Goal: Communication & Community: Ask a question

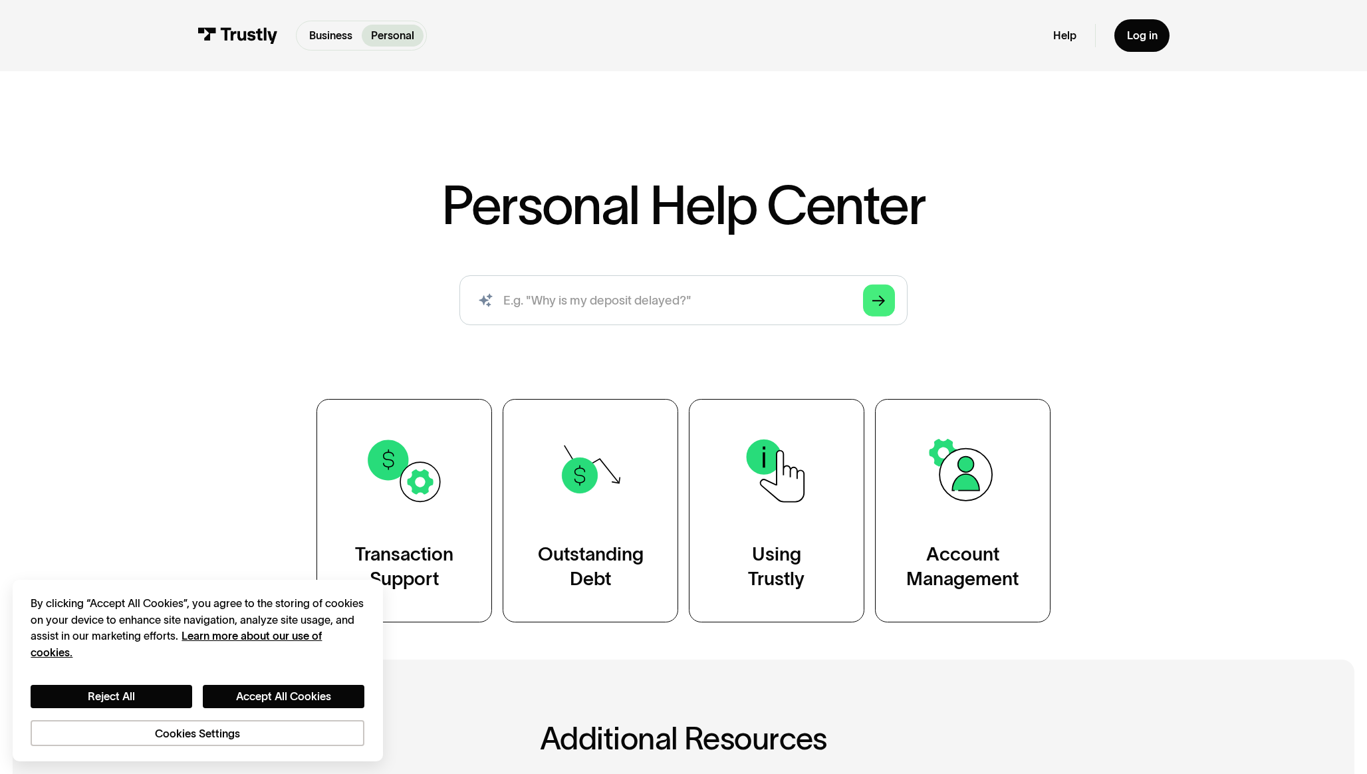
click at [150, 311] on div "Personal Help Center AI-powered search ( 1 / 4 ) Type your question and our sma…" at bounding box center [683, 351] width 1367 height 543
click at [212, 446] on div "Personal Help Center AI-powered search ( 1 / 4 ) Type your question and our sma…" at bounding box center [683, 351] width 1367 height 543
click at [212, 442] on div "Personal Help Center AI-powered search ( 1 / 4 ) Type your question and our sma…" at bounding box center [683, 351] width 1367 height 543
click at [216, 235] on div "Personal Help Center AI-powered search ( 1 / 4 ) Type your question and our sma…" at bounding box center [683, 351] width 1367 height 543
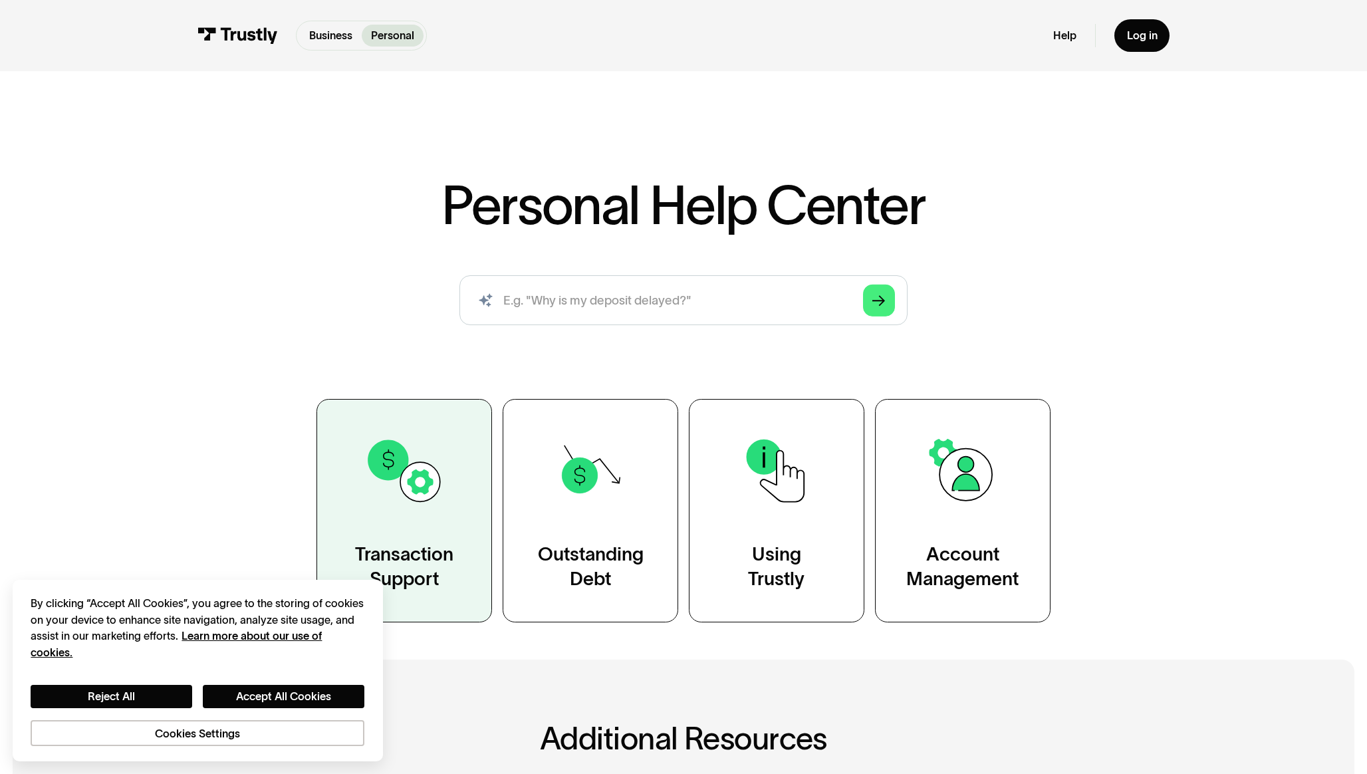
click at [415, 569] on div "Transaction Support" at bounding box center [404, 566] width 98 height 49
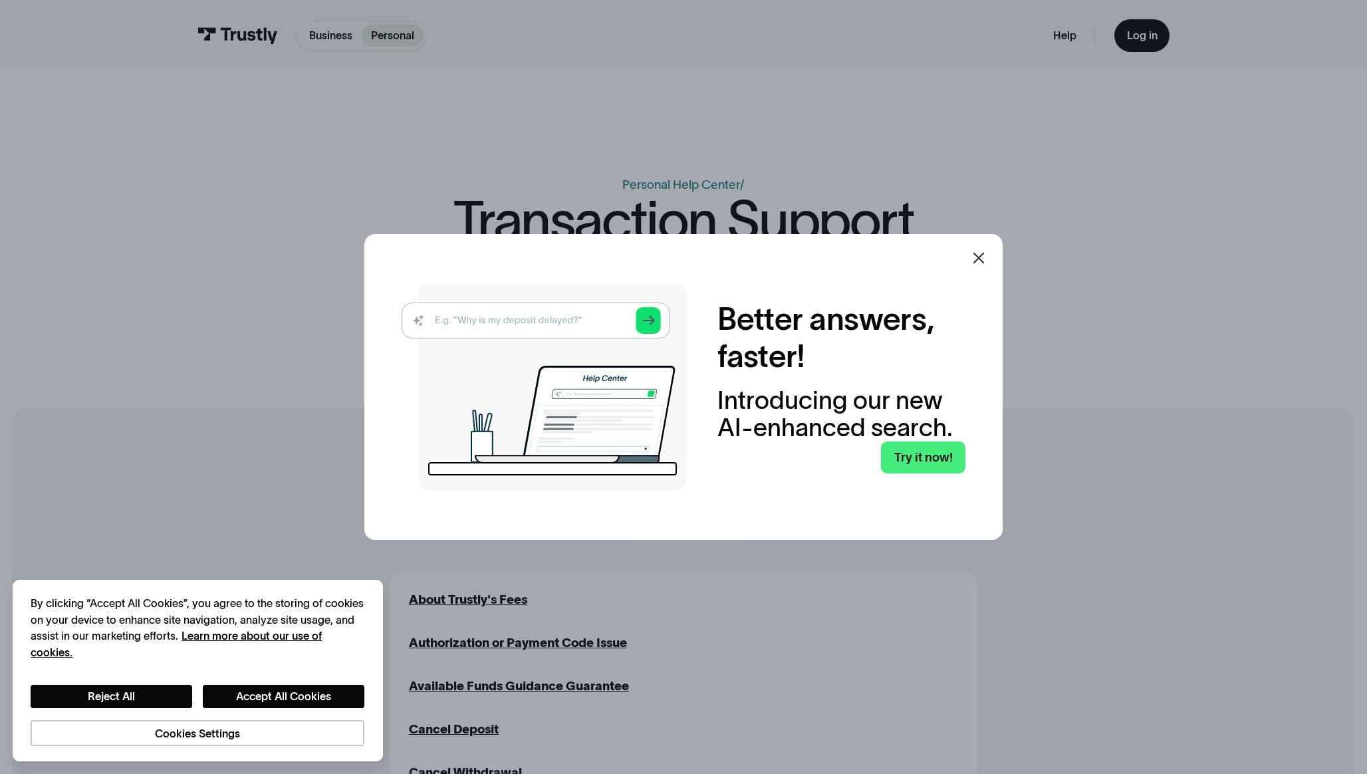
click at [975, 254] on icon at bounding box center [978, 257] width 11 height 11
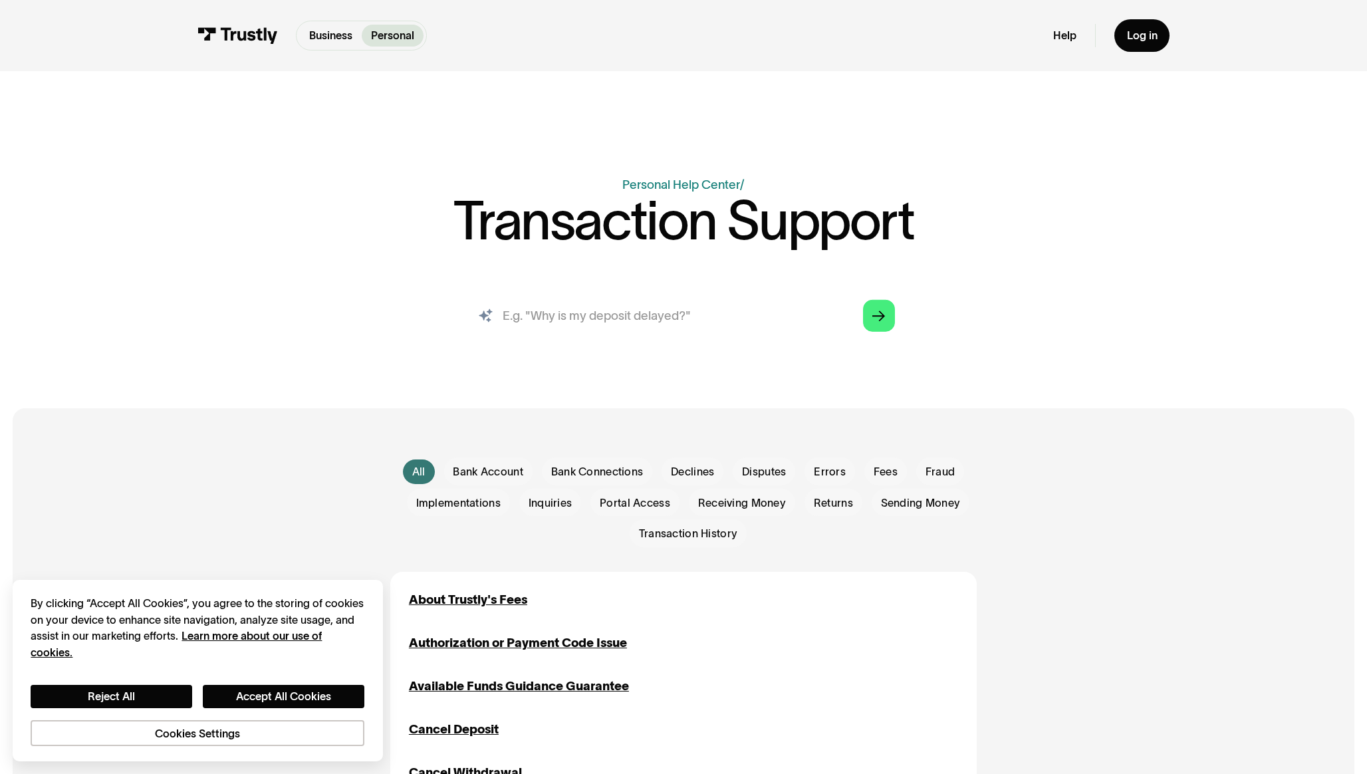
click at [751, 324] on input "search" at bounding box center [683, 315] width 448 height 49
click at [292, 253] on div "Business Help Center Personal Help Center / Transaction Support AI-powered sear…" at bounding box center [683, 265] width 895 height 178
click at [1144, 38] on div "Log in" at bounding box center [1142, 36] width 31 height 14
click at [277, 324] on div "AI-powered search ( 1 / 4 ) Type your question and our smart search will find y…" at bounding box center [683, 322] width 895 height 62
click at [567, 317] on input "search" at bounding box center [683, 315] width 448 height 49
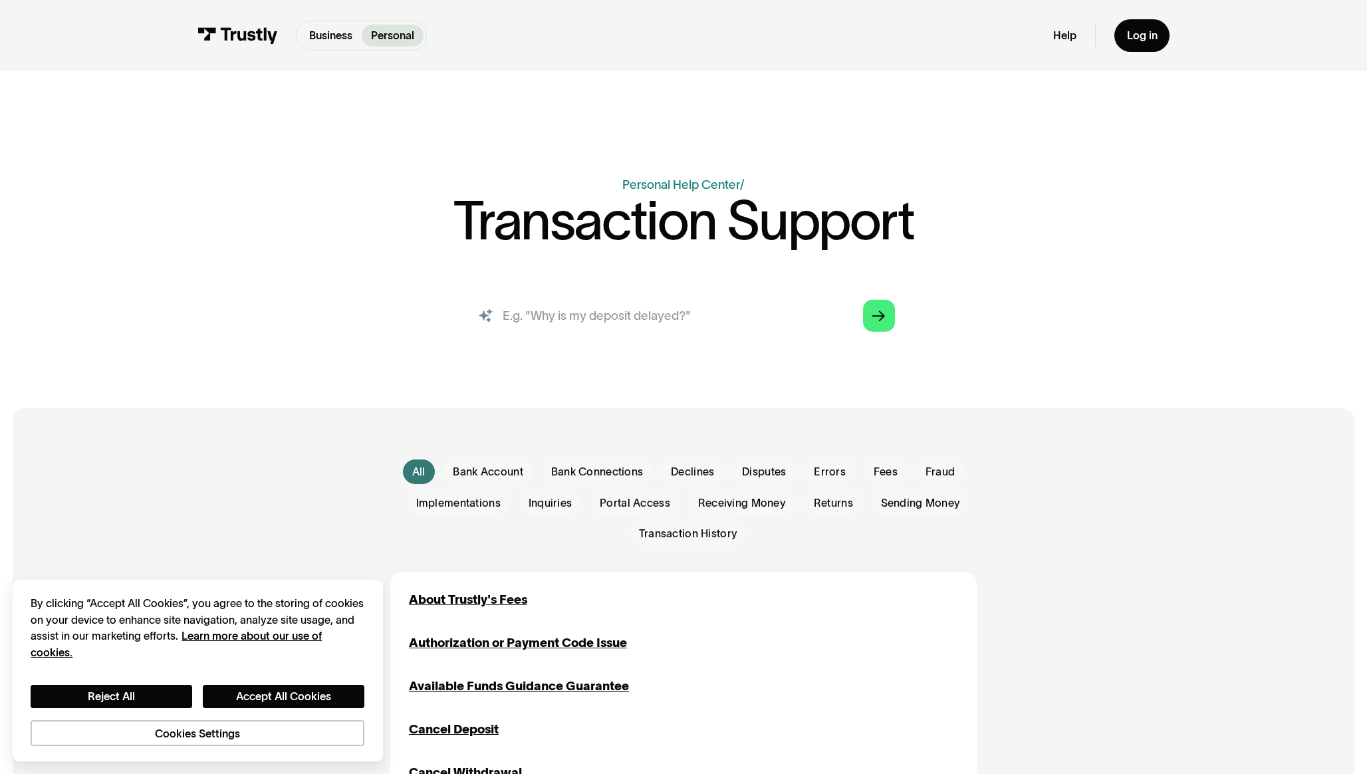
paste input "Sorry, we are unable to connect to your bank at this time. Please try again lat…"
type input "Sorry, we are unable to connect to your bank at this time. Please try again lat…"
click at [878, 314] on icon "Arrow Right" at bounding box center [878, 316] width 13 height 13
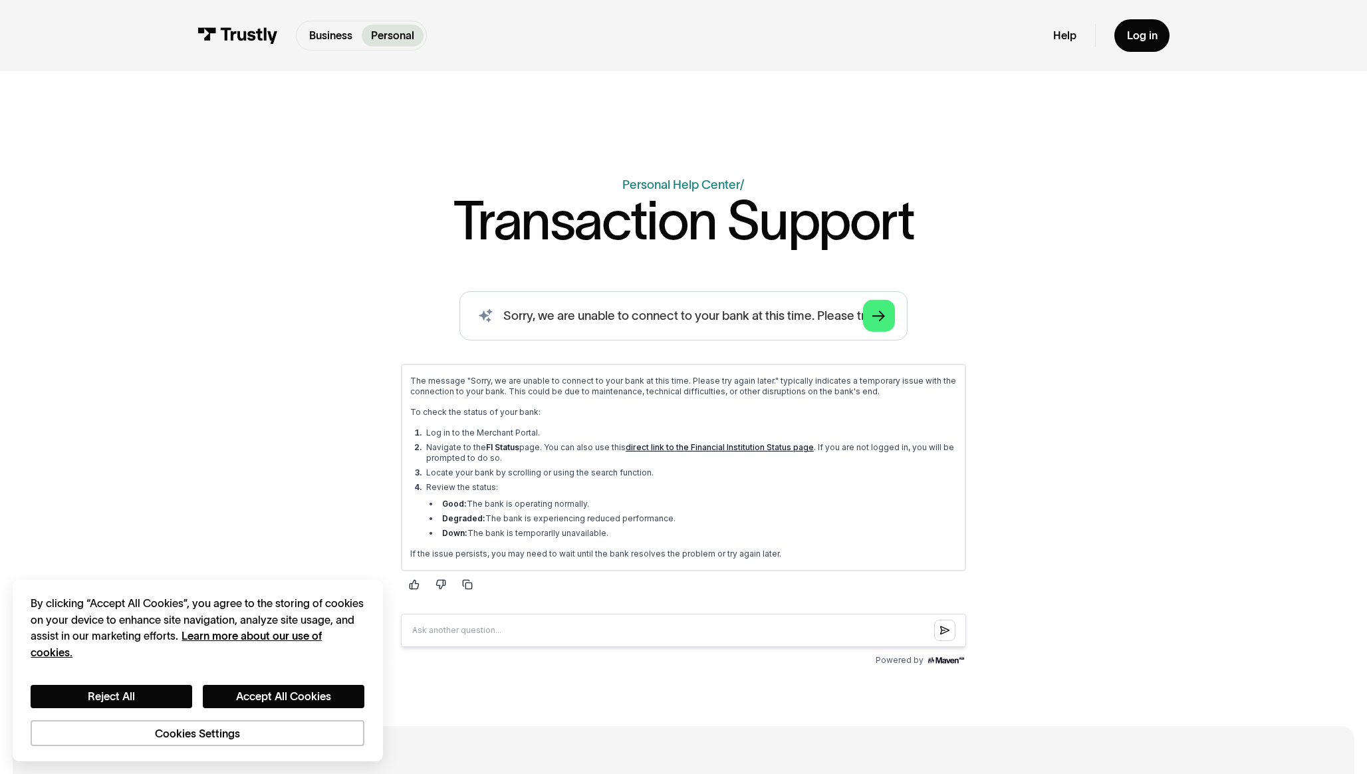
click at [713, 442] on link "direct link to the Financial Institution Status page" at bounding box center [720, 447] width 188 height 10
click at [336, 247] on div "Business Help Center Personal Help Center / Transaction Support AI-powered sear…" at bounding box center [683, 423] width 895 height 495
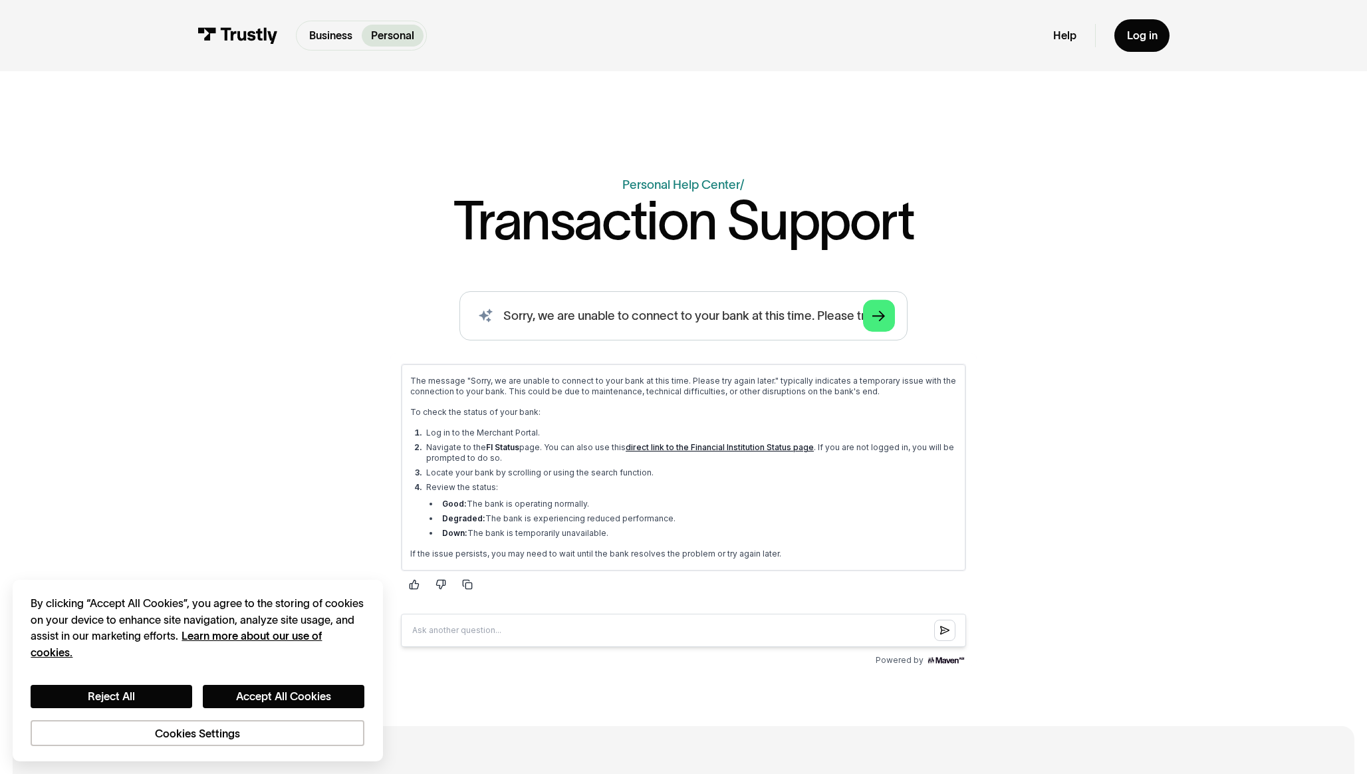
click at [255, 432] on div "AI-powered search ( 1 / 4 ) Type your question and our smart search will find y…" at bounding box center [683, 481] width 895 height 380
click at [717, 447] on link "direct link to the Financial Institution Status page" at bounding box center [720, 447] width 188 height 10
click at [233, 190] on div "Business Help Center Personal Help Center / Transaction Support AI-powered sear…" at bounding box center [683, 373] width 1367 height 594
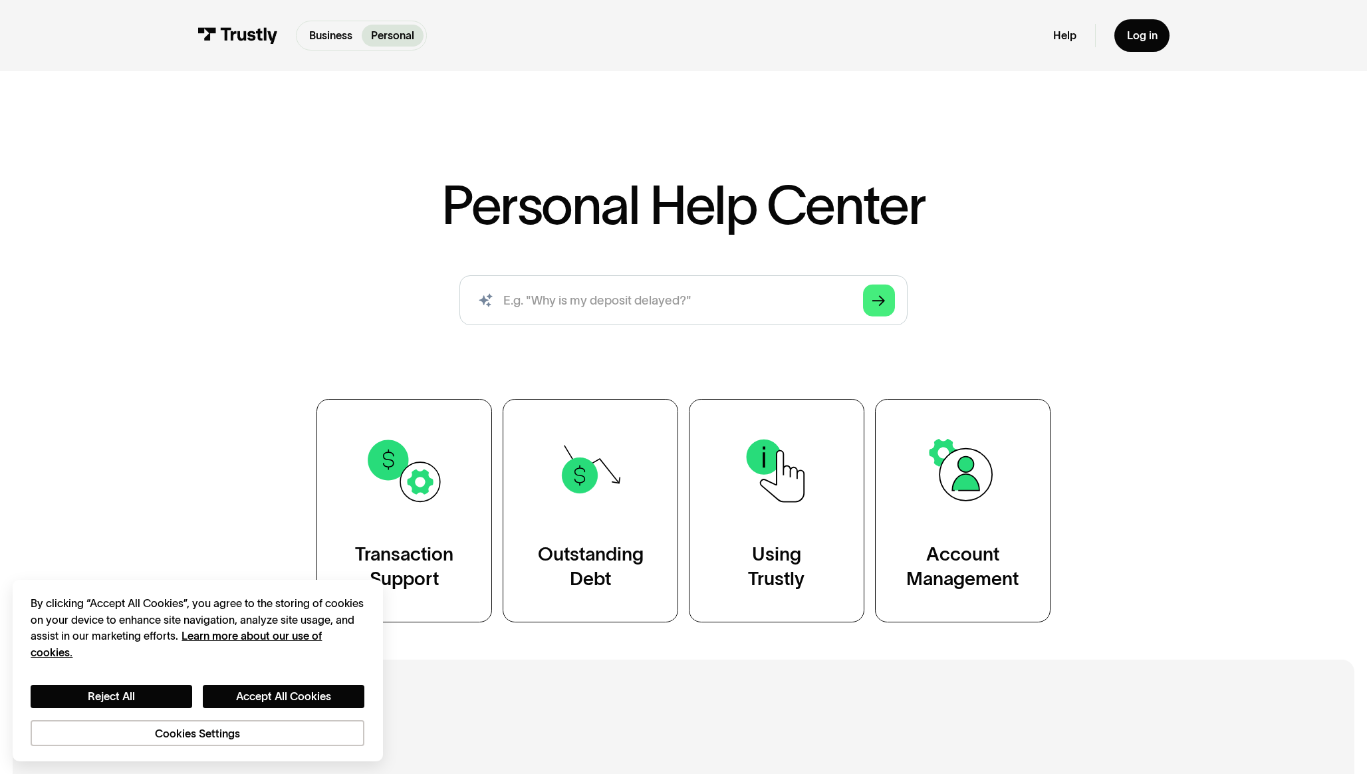
click at [1146, 221] on div "Personal Help Center AI-powered search ( 1 / 4 ) Type your question and our sma…" at bounding box center [683, 351] width 1367 height 543
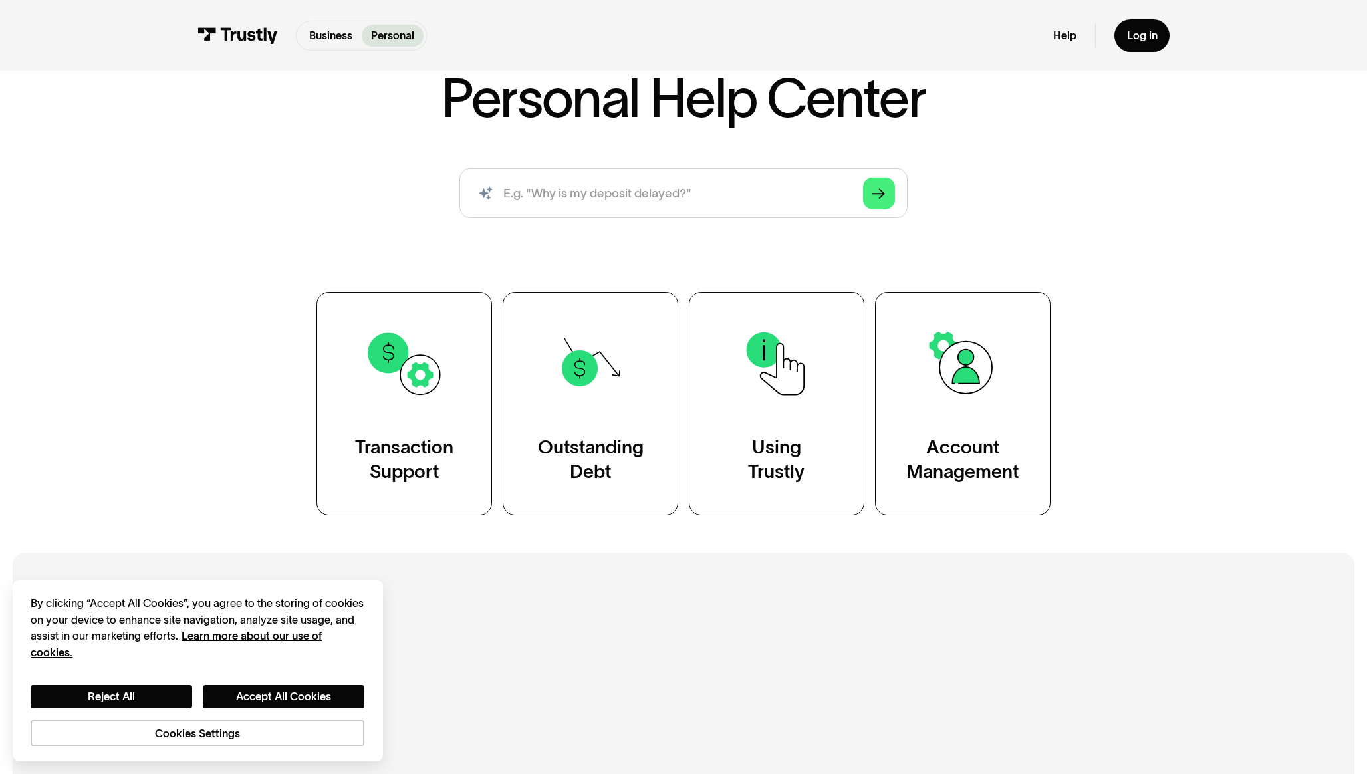
scroll to position [113, 0]
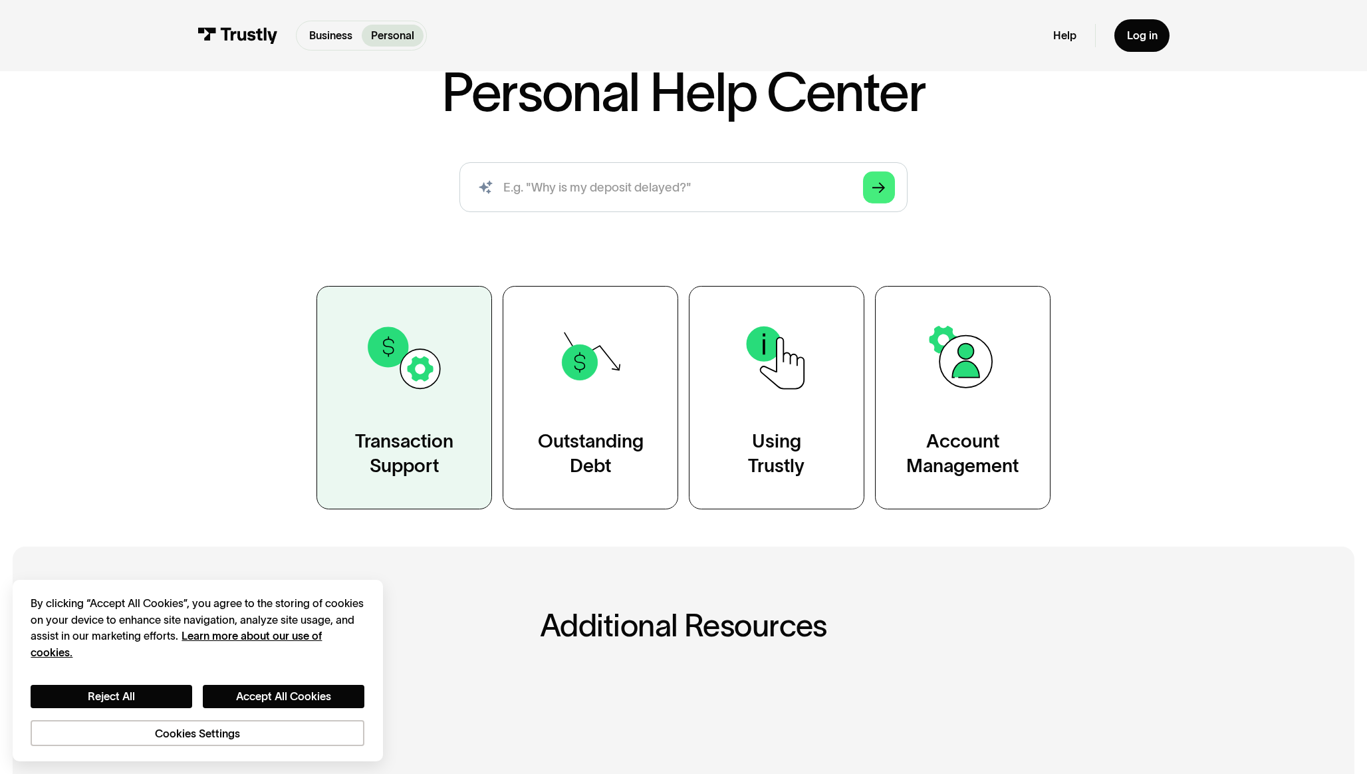
click at [444, 346] on link "Transaction Support" at bounding box center [405, 397] width 176 height 223
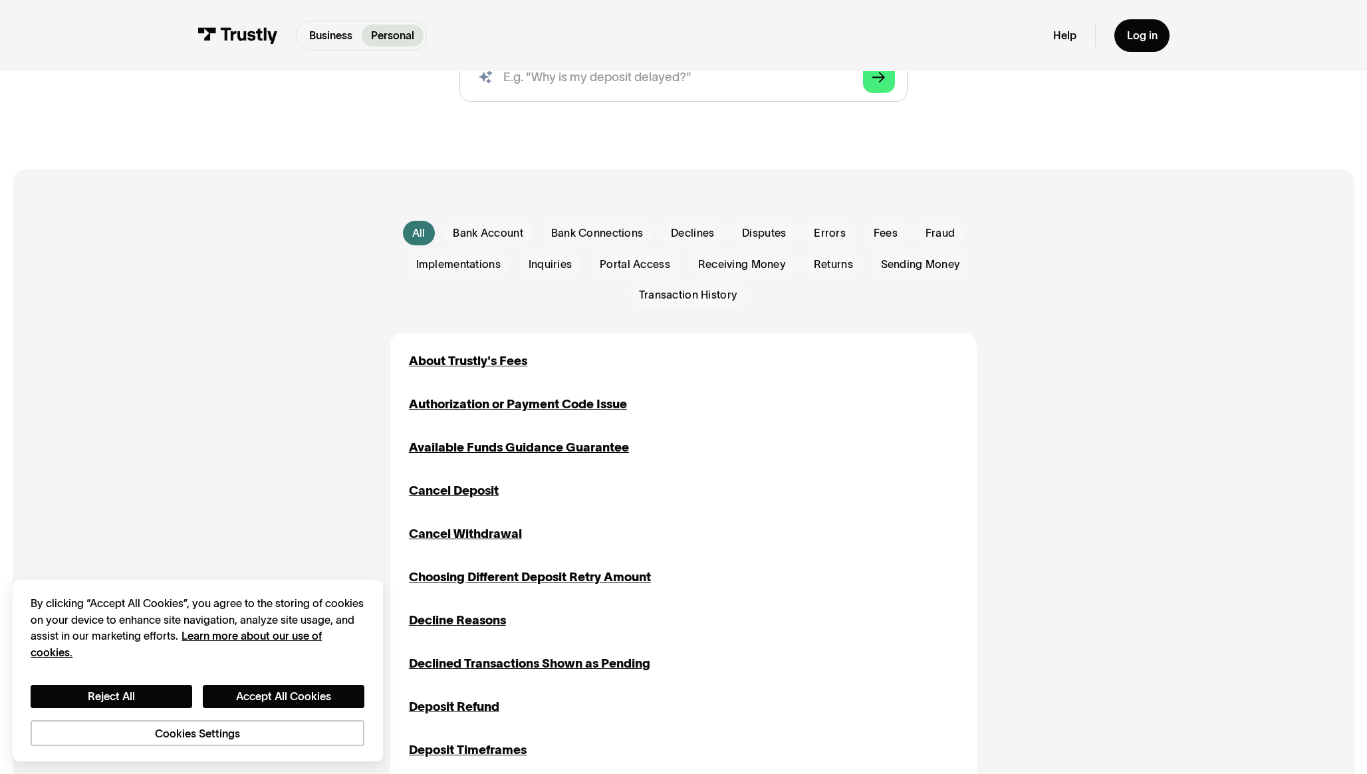
scroll to position [264, 0]
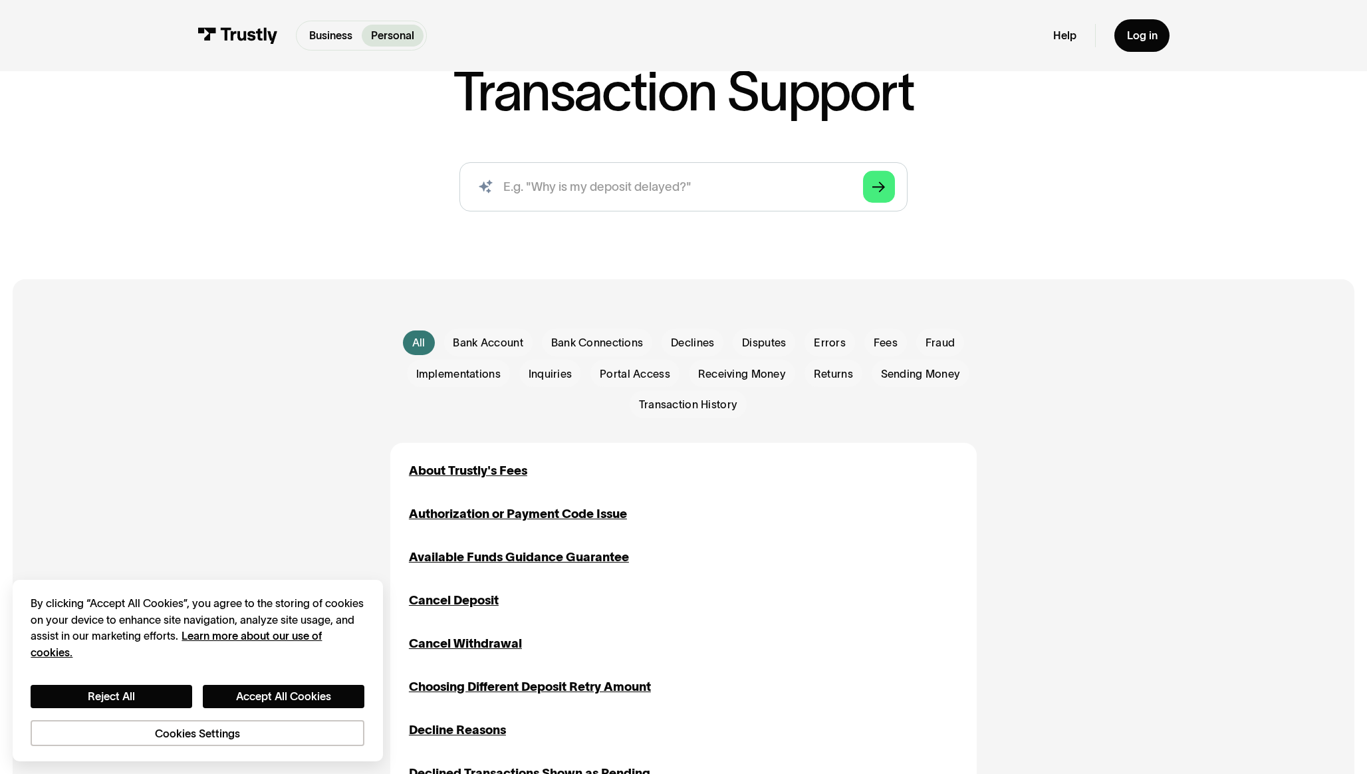
scroll to position [0, 0]
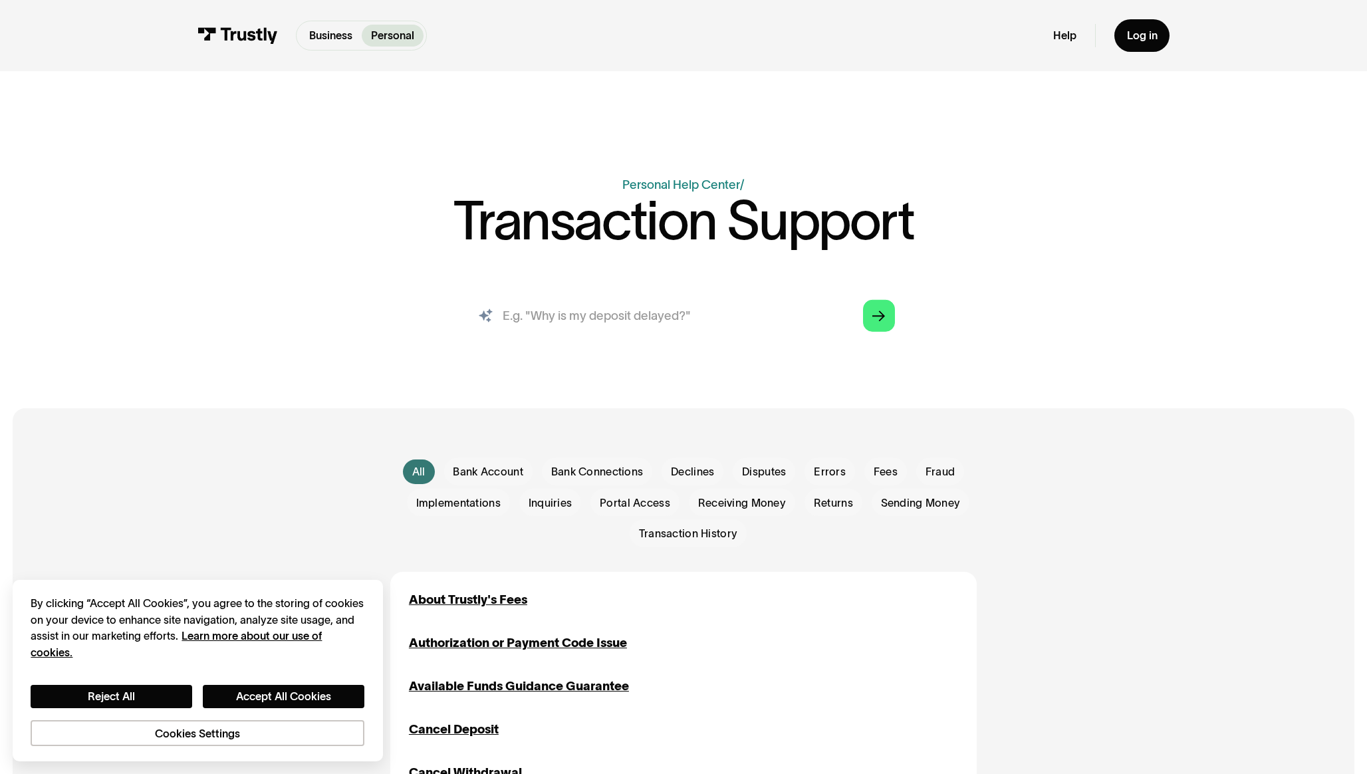
click at [600, 321] on input "search" at bounding box center [683, 315] width 448 height 49
click at [660, 317] on input "Why is my withdrawal being flagged as" at bounding box center [683, 315] width 448 height 49
click at [742, 316] on input "Why is my withdrawal being flagged as" at bounding box center [683, 315] width 448 height 49
paste input "Security Alert: We detected some unusual activity and as a result, this transac…"
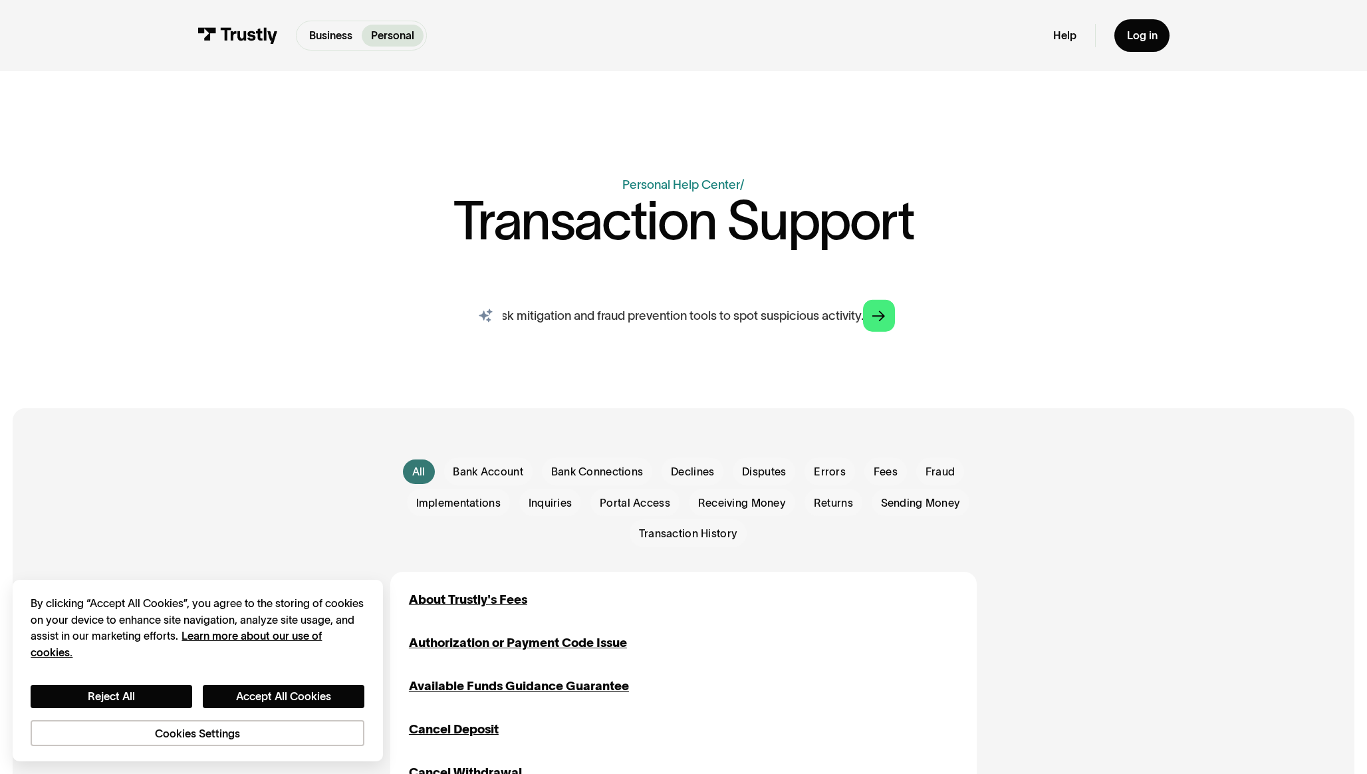
type input "Why is my withdrawal being flagged as Security Alert: We detected some unusual …"
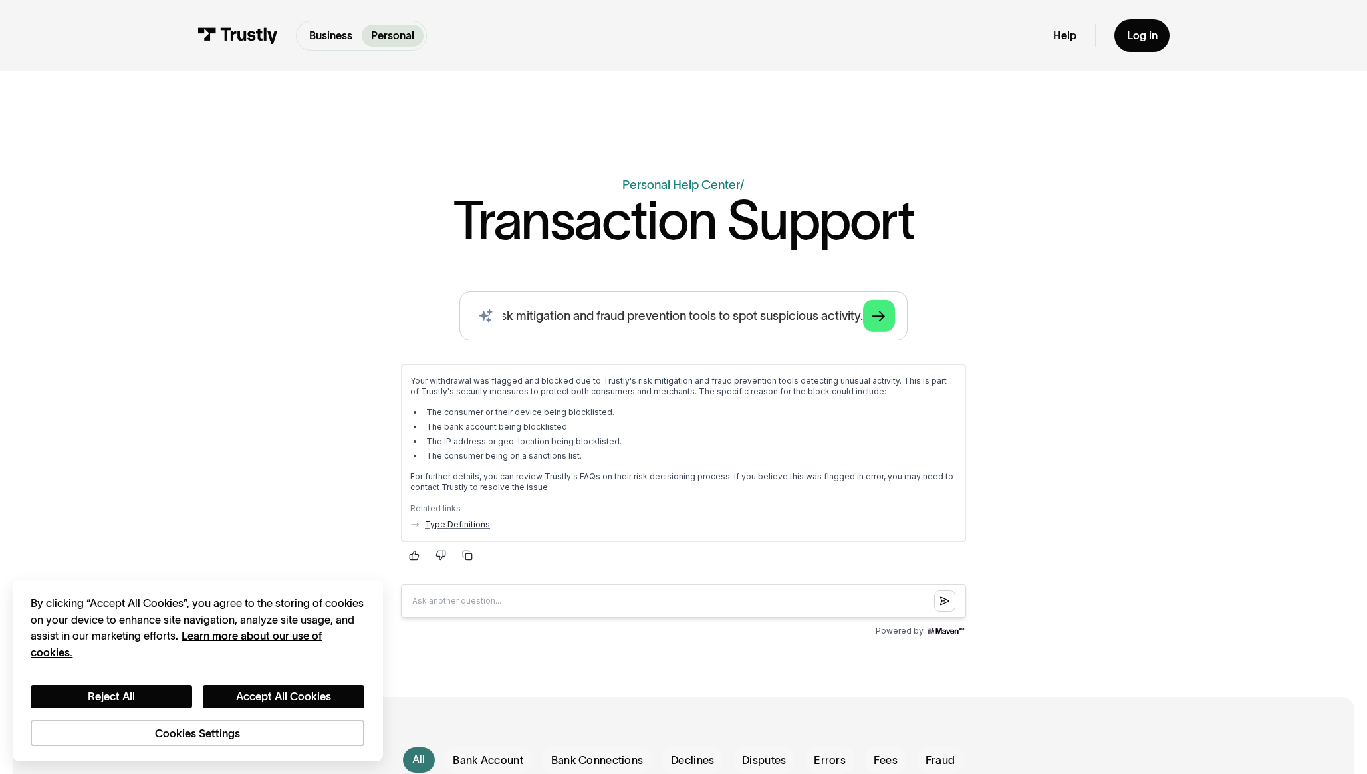
scroll to position [0, 0]
click at [483, 487] on p "For further details, you can review Trustly's FAQs on their risk decisioning pr…" at bounding box center [683, 481] width 547 height 21
click at [264, 427] on div "AI-powered search ( 1 / 4 ) Type your question and our smart search will find y…" at bounding box center [683, 466] width 895 height 350
click at [471, 554] on icon "button" at bounding box center [467, 554] width 11 height 11
drag, startPoint x: 471, startPoint y: 554, endPoint x: 399, endPoint y: 456, distance: 121.3
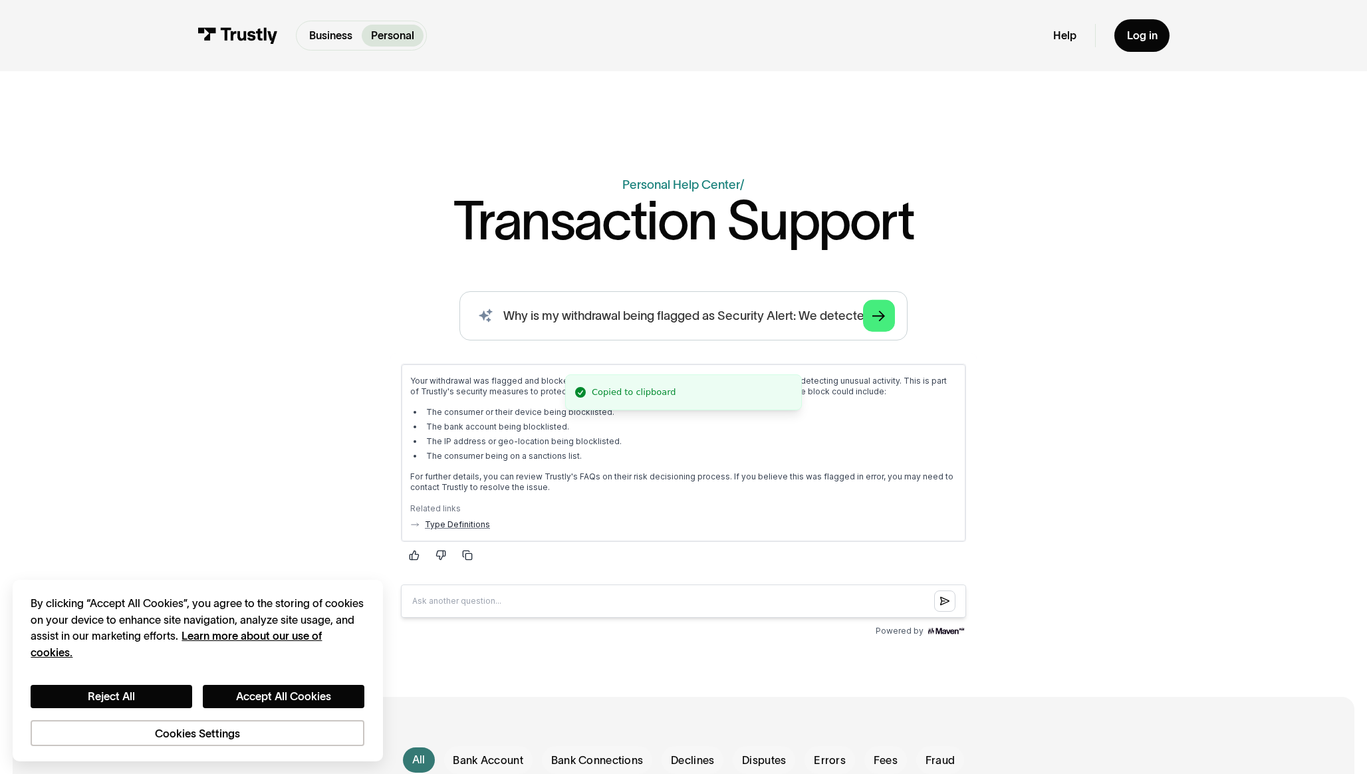
click at [471, 554] on icon "button" at bounding box center [467, 554] width 11 height 11
click at [331, 366] on div "AI-powered search ( 1 / 4 ) Type your question and our smart search will find y…" at bounding box center [683, 466] width 895 height 350
click at [1058, 32] on link "Help" at bounding box center [1064, 36] width 23 height 14
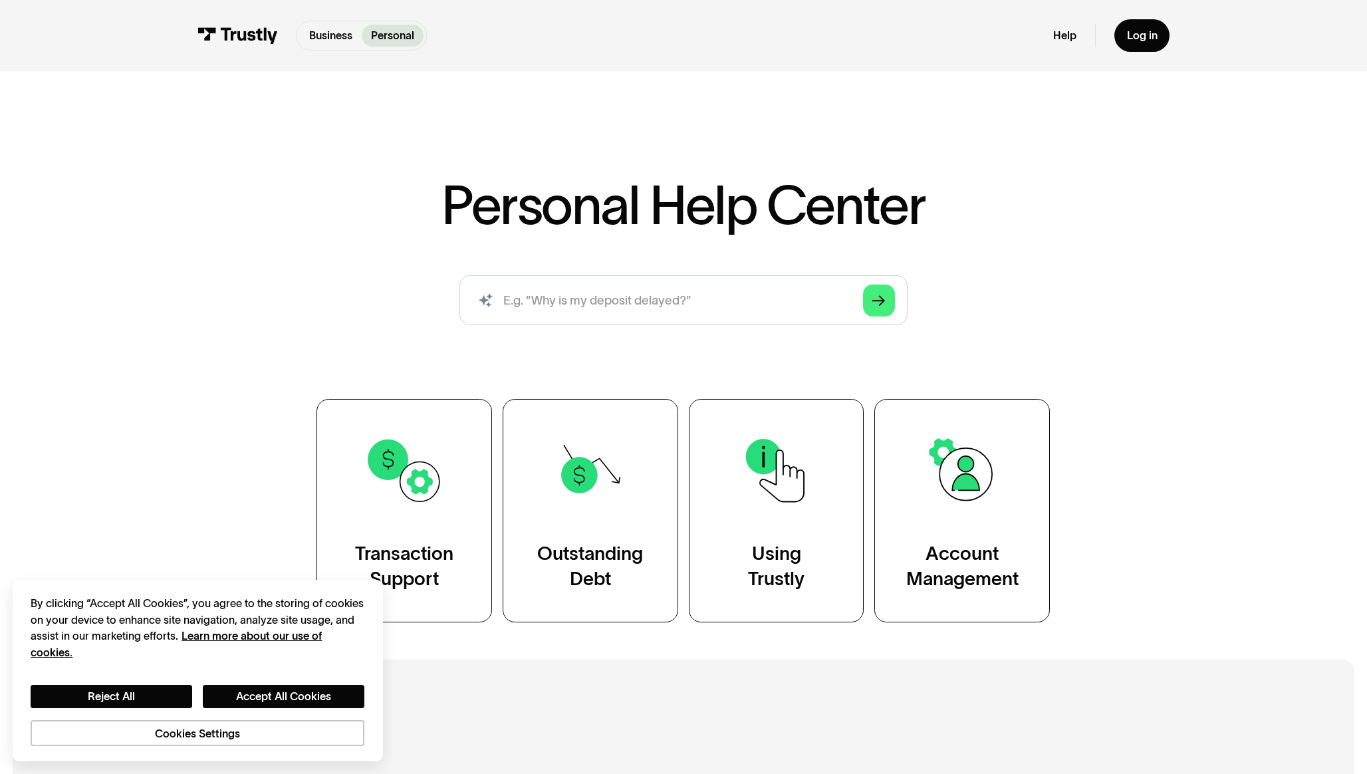
click at [1089, 334] on div "AI-powered search ( 1 / 4 ) Type your question and our smart search will find y…" at bounding box center [683, 306] width 895 height 62
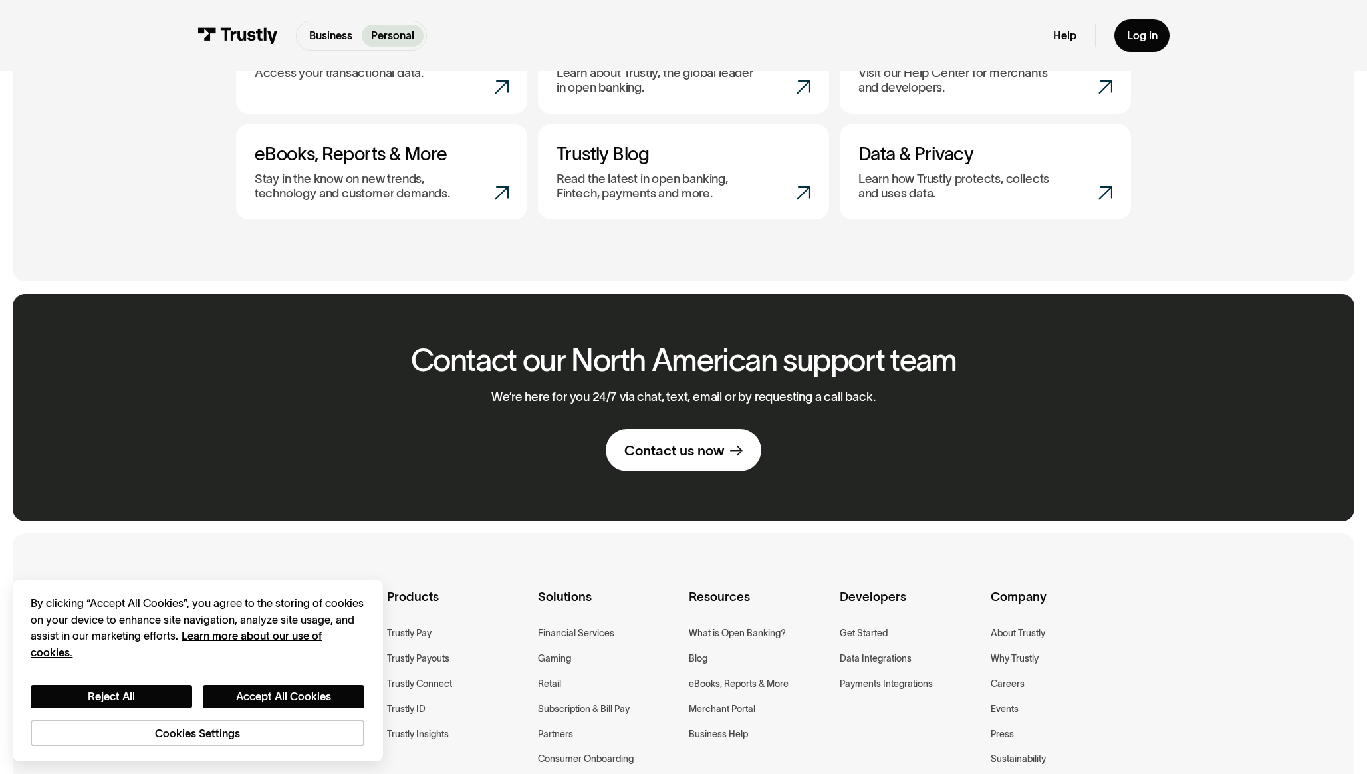
scroll to position [868, 0]
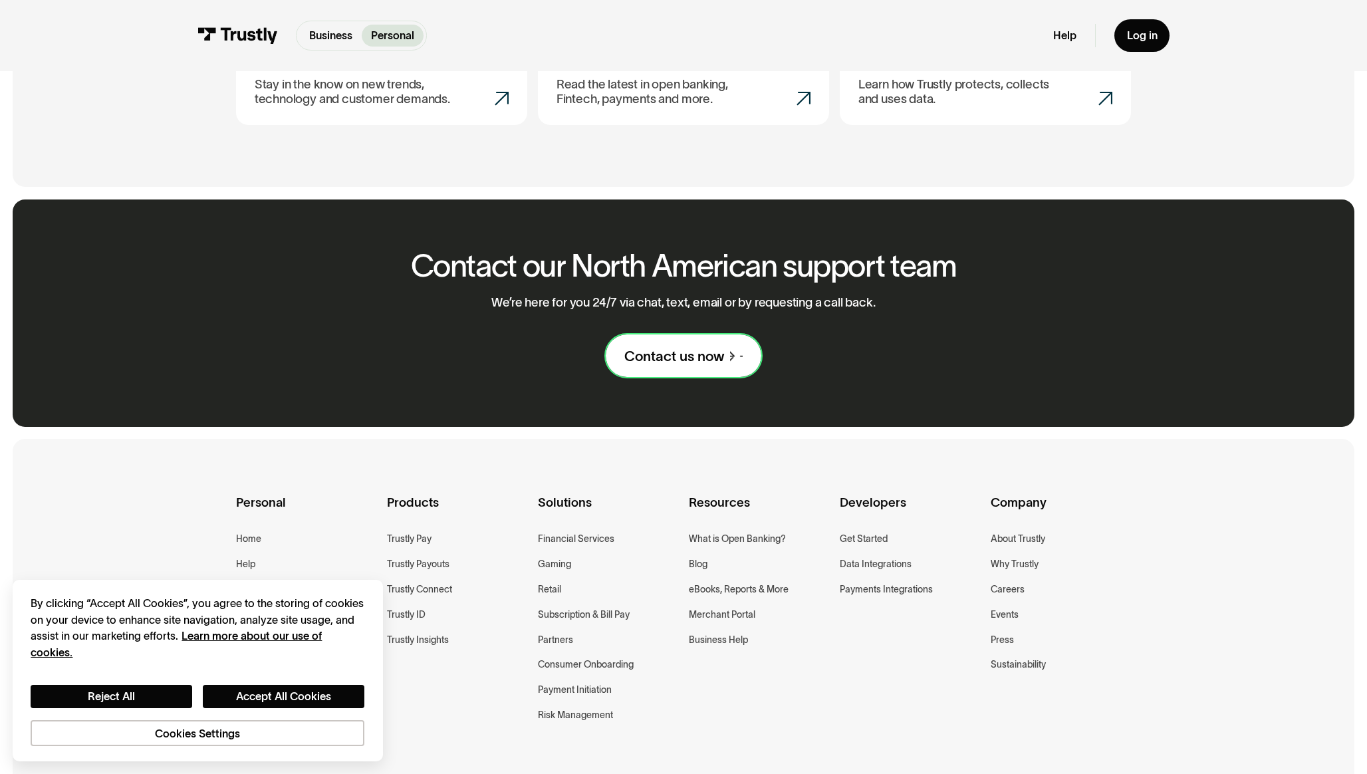
click at [688, 343] on link "Contact us now" at bounding box center [684, 355] width 156 height 43
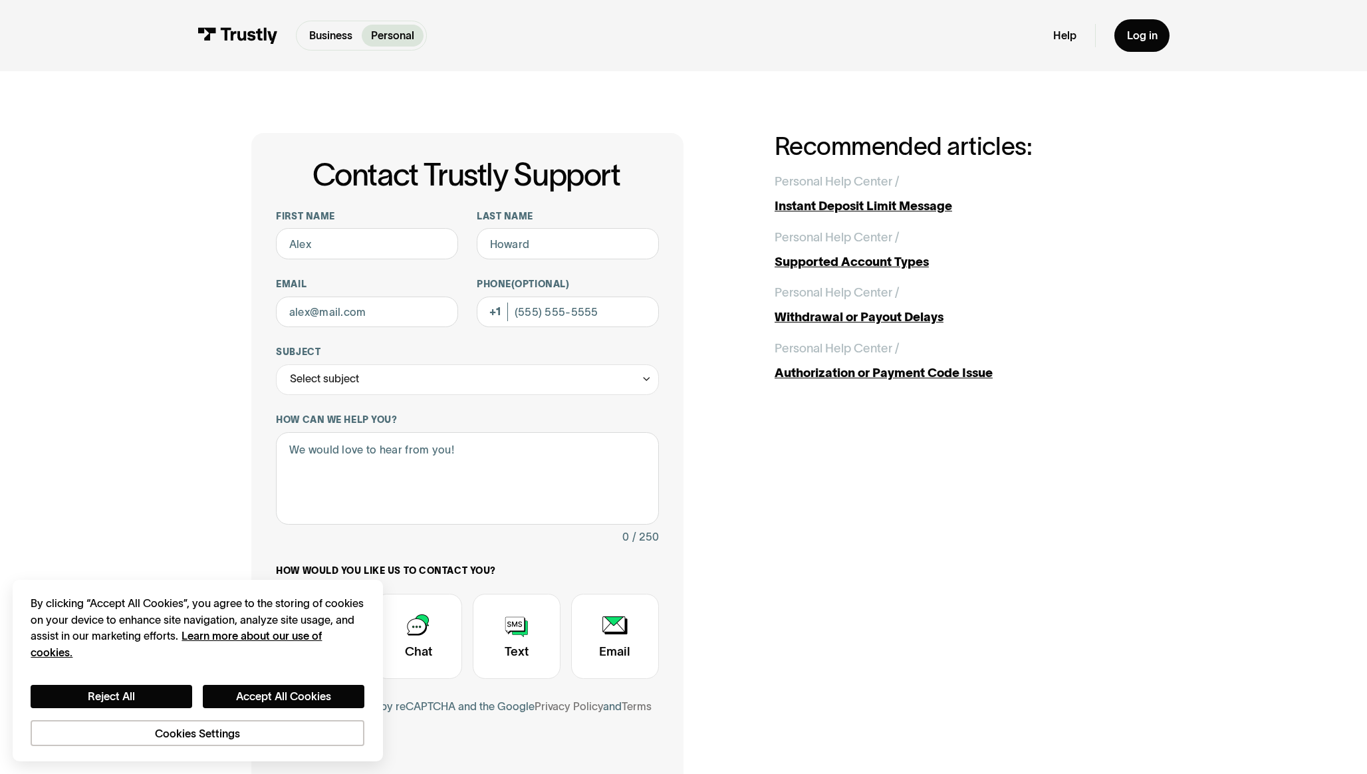
click at [187, 334] on div "Contact Trustly Support First name Last name Email Phone (Optional) Subject Sel…" at bounding box center [683, 483] width 1305 height 825
click at [336, 247] on input "First name" at bounding box center [367, 243] width 182 height 31
type input "Lauren"
type input "[PERSON_NAME]"
type input "[EMAIL_ADDRESS][DOMAIN_NAME]"
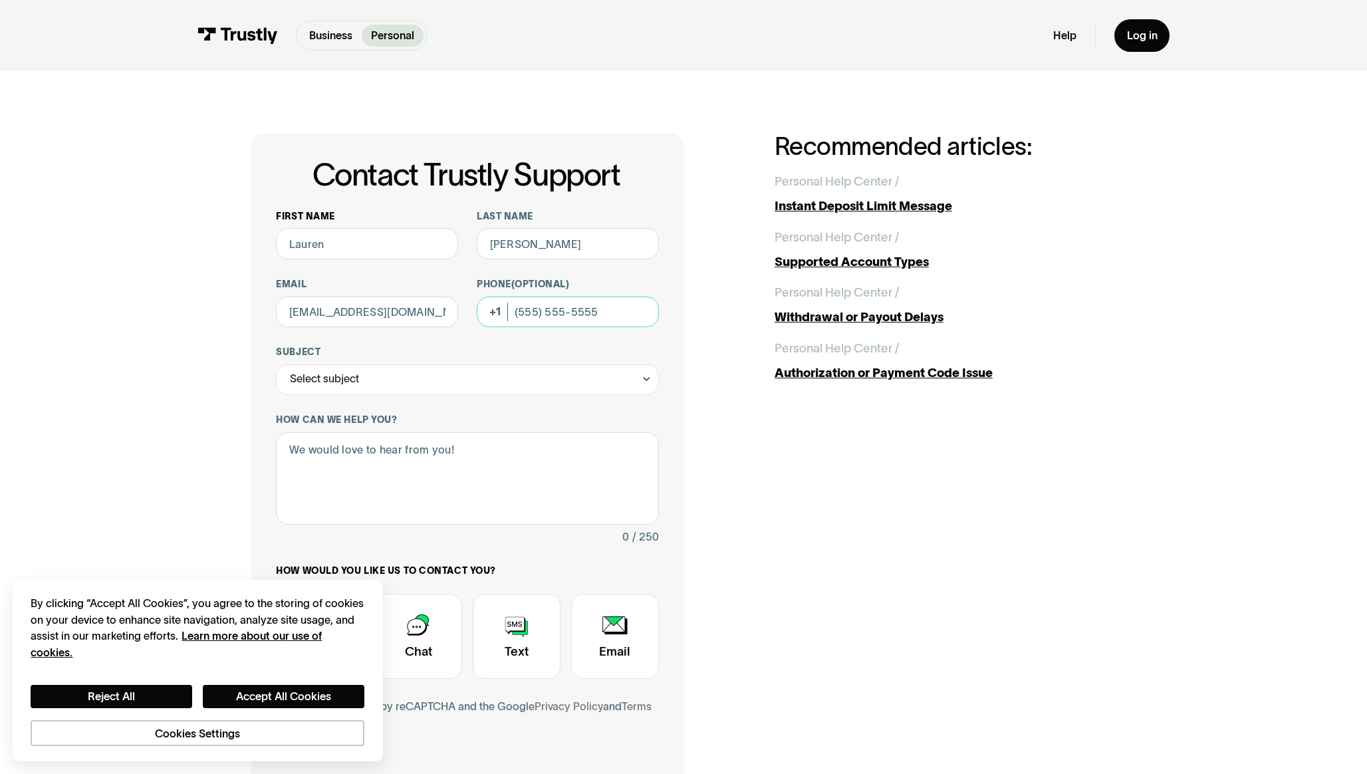
type input "[PHONE_NUMBER]"
click at [363, 344] on div "First name [PERSON_NAME] Last name [PERSON_NAME] Email [EMAIL_ADDRESS][DOMAIN_N…" at bounding box center [467, 481] width 383 height 543
click at [378, 382] on div "Select subject" at bounding box center [467, 379] width 383 height 31
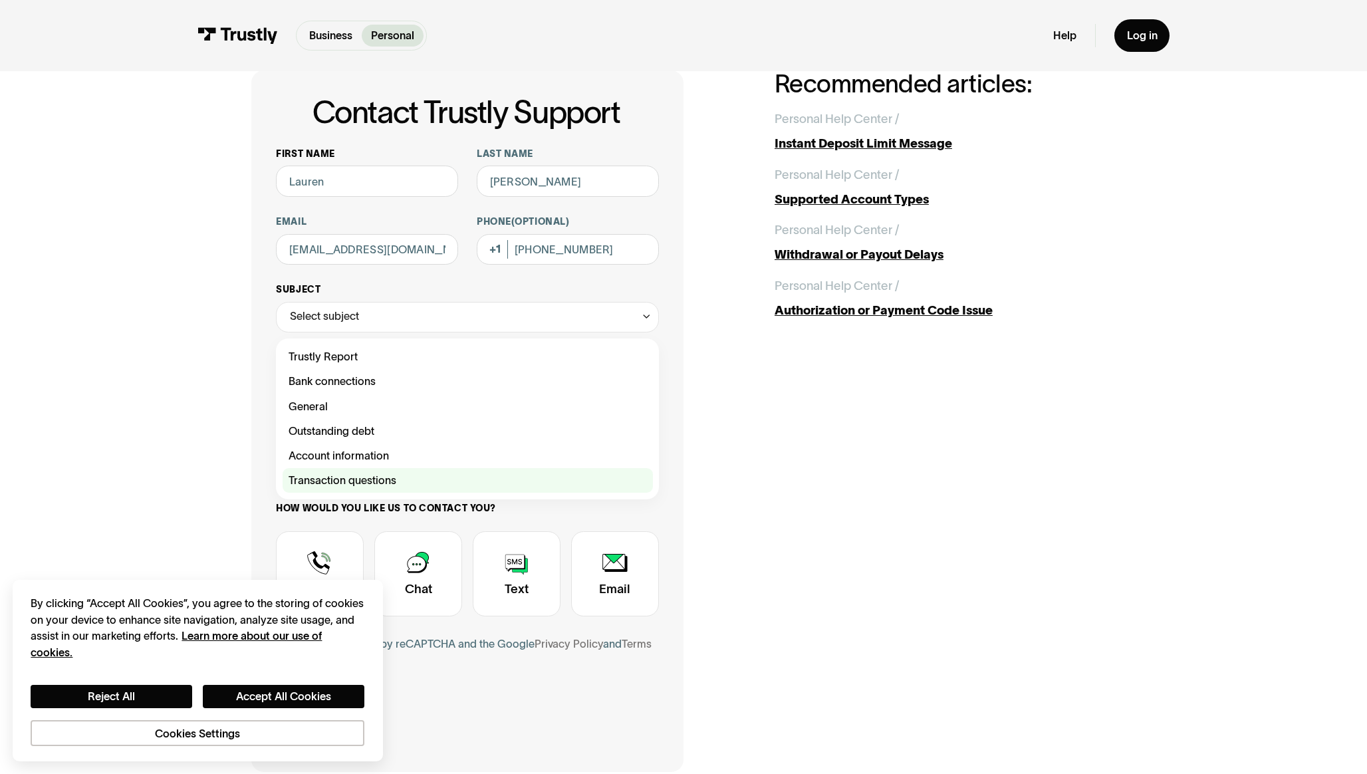
scroll to position [64, 0]
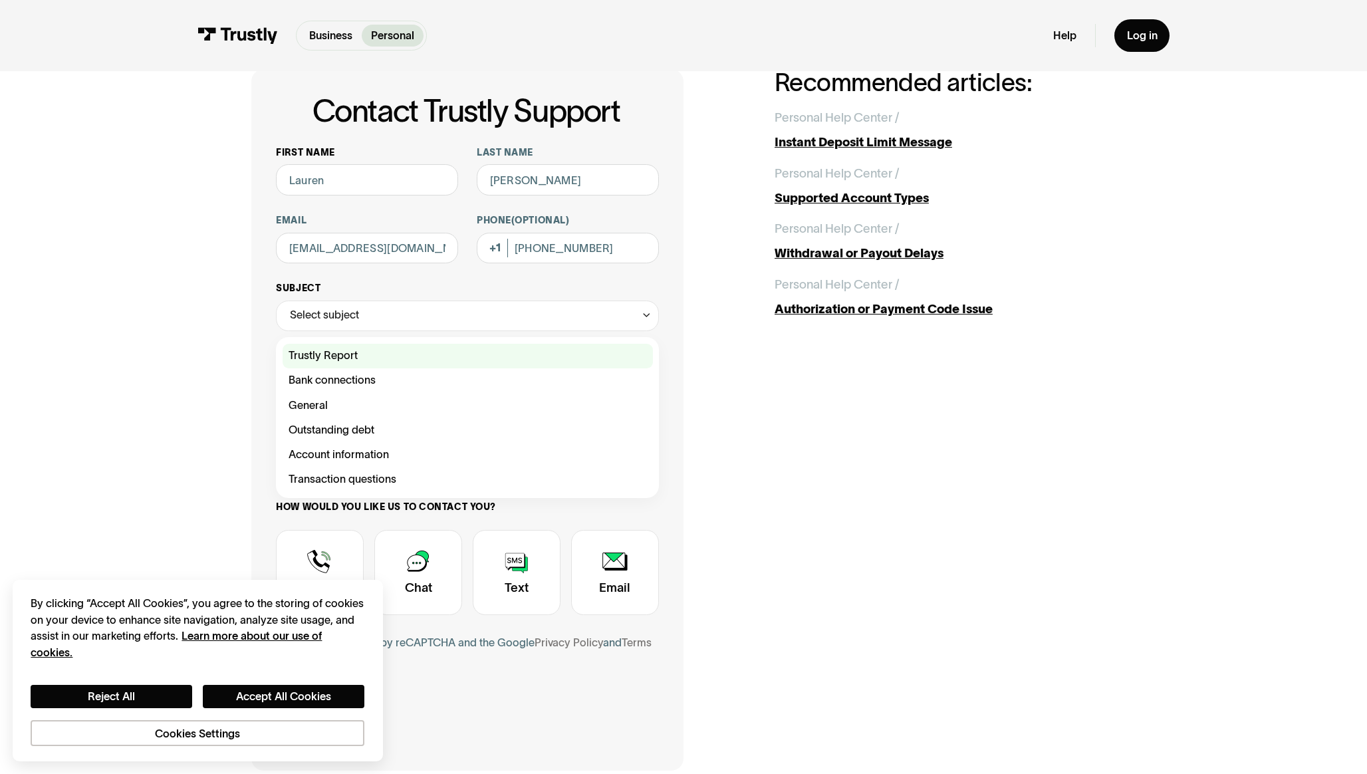
click at [369, 360] on div "Contact Trustly Support" at bounding box center [468, 356] width 370 height 25
type input "**********"
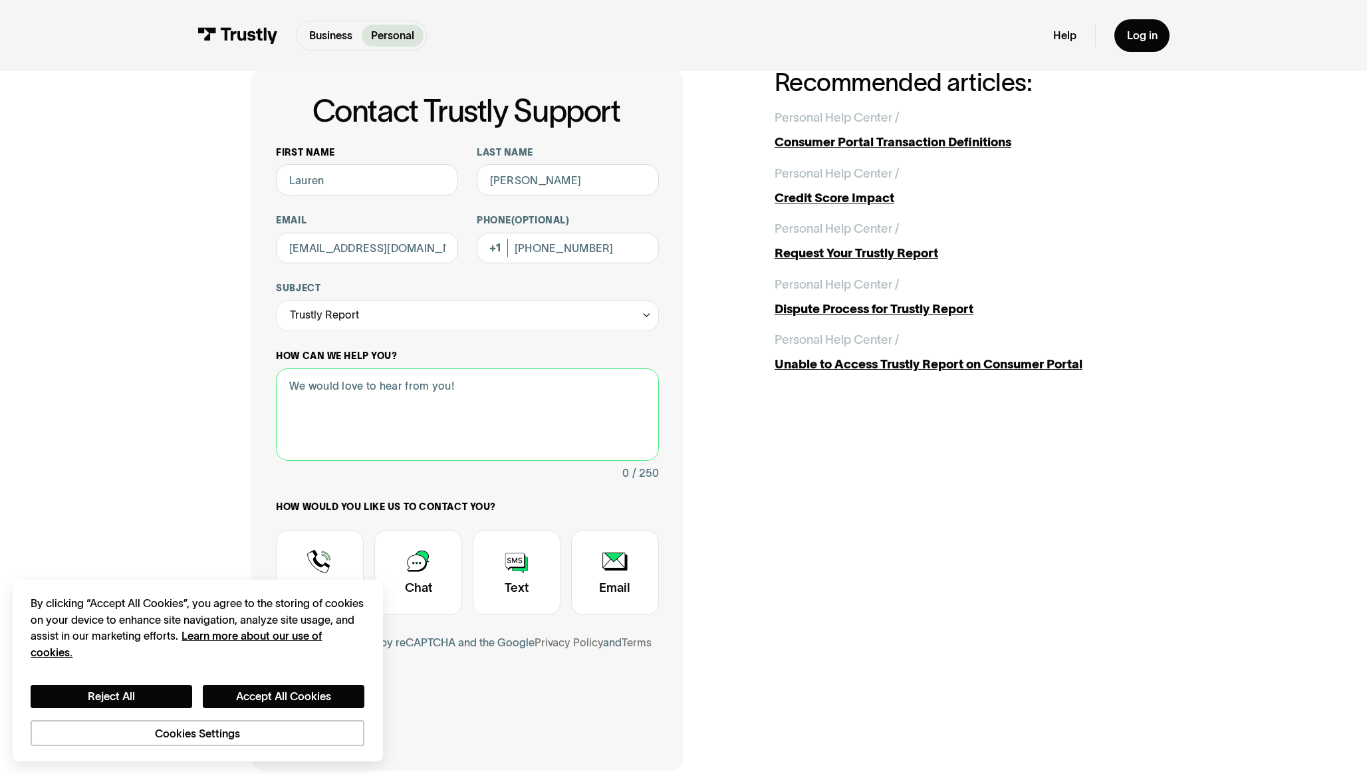
click at [378, 397] on textarea "How can we help you?" at bounding box center [467, 414] width 383 height 92
paste textarea "transaction was blocked"
drag, startPoint x: 489, startPoint y: 403, endPoint x: 621, endPoint y: 402, distance: 132.3
click at [621, 402] on textarea "I'm attempting to withdraw my money from my Underdog account, but the transacti…" at bounding box center [467, 414] width 383 height 92
click at [567, 407] on textarea "I'm attempting to withdraw my money from my Underdog account, but the transacti…" at bounding box center [467, 414] width 383 height 92
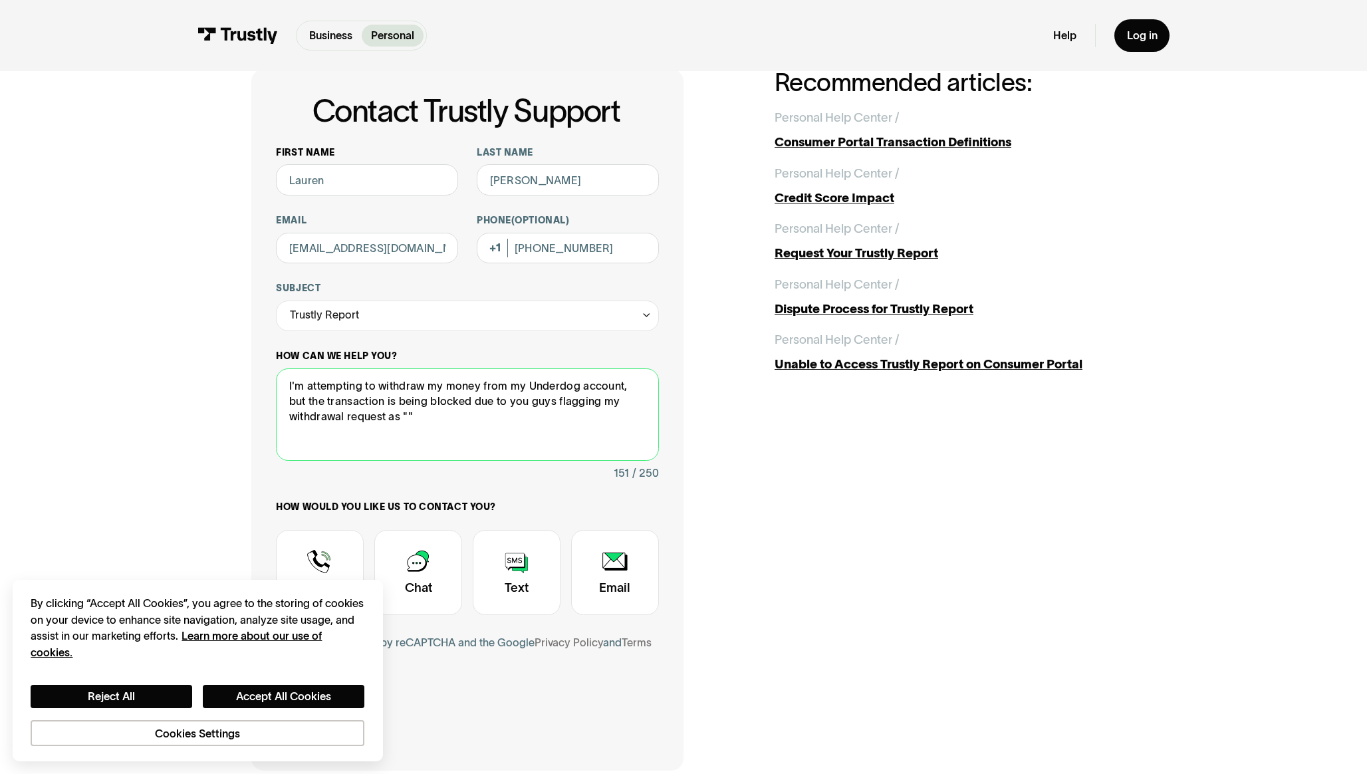
paste textarea "suspicious activity."
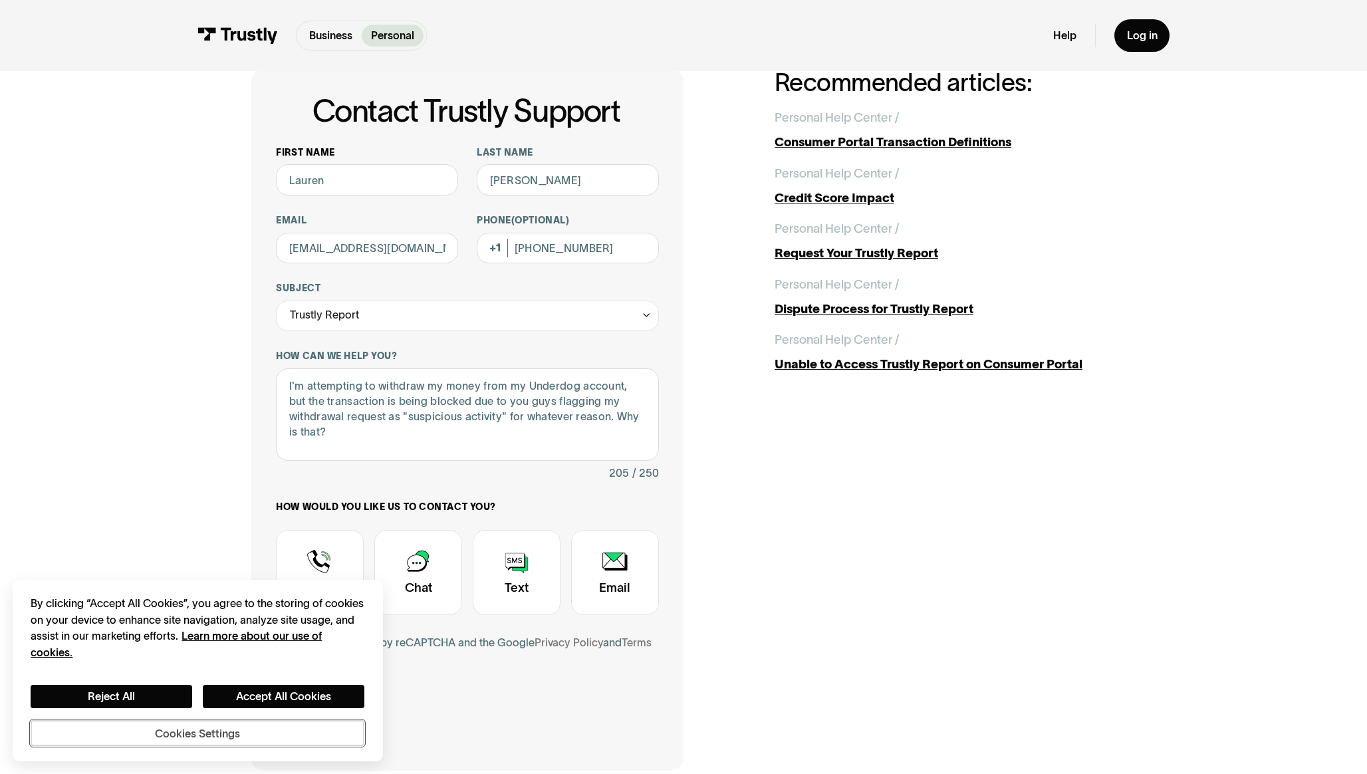
click at [283, 726] on button "Cookies Settings" at bounding box center [197, 733] width 333 height 26
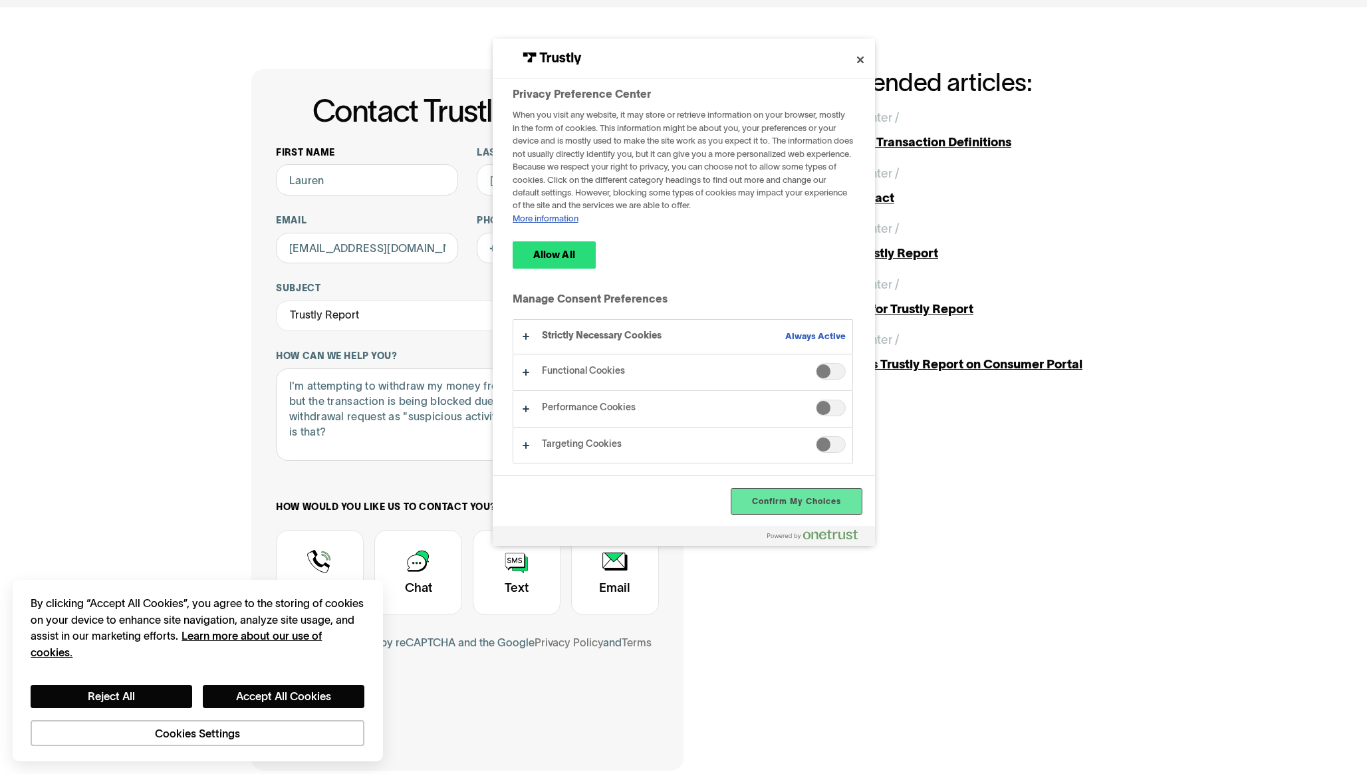
click at [807, 499] on button "Confirm My Choices" at bounding box center [796, 501] width 130 height 25
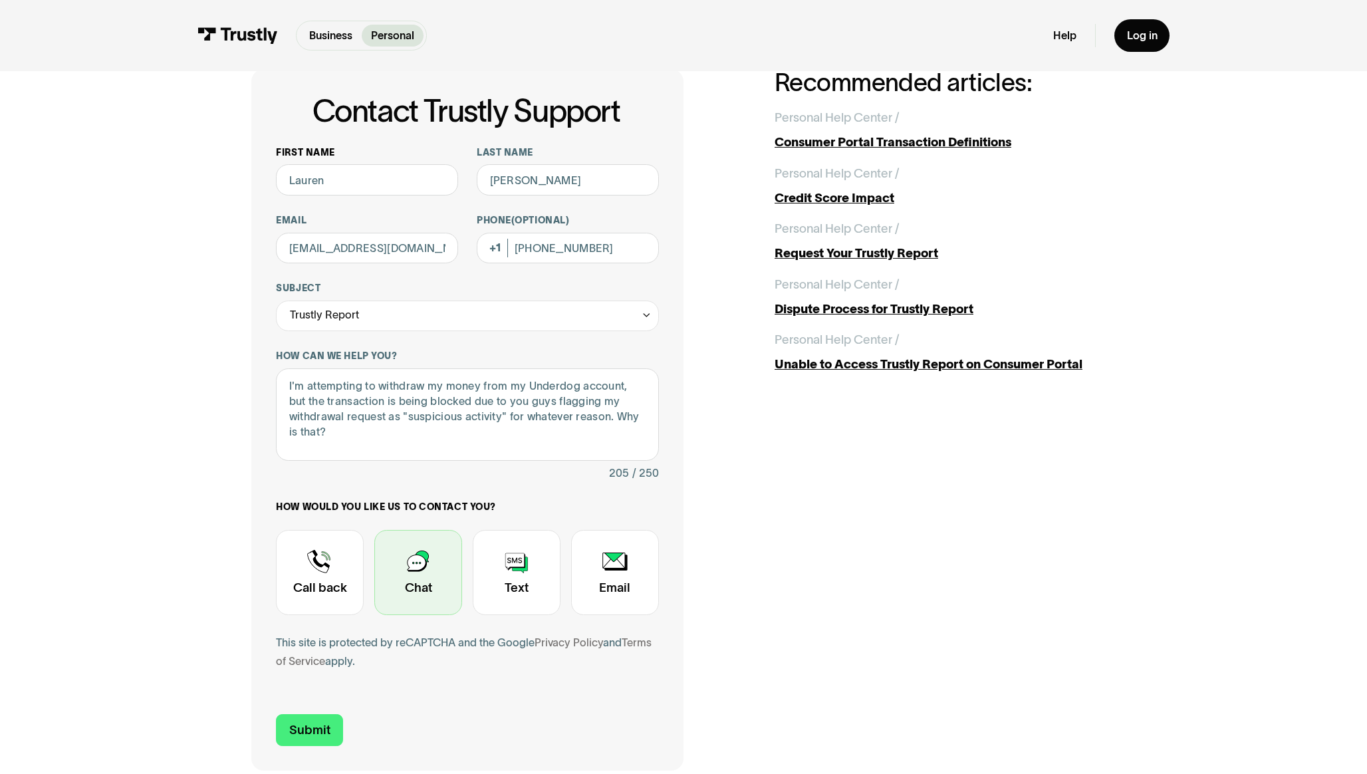
click at [414, 578] on div "Contact Trustly Support" at bounding box center [418, 572] width 88 height 85
click at [753, 447] on div "**********" at bounding box center [683, 420] width 864 height 702
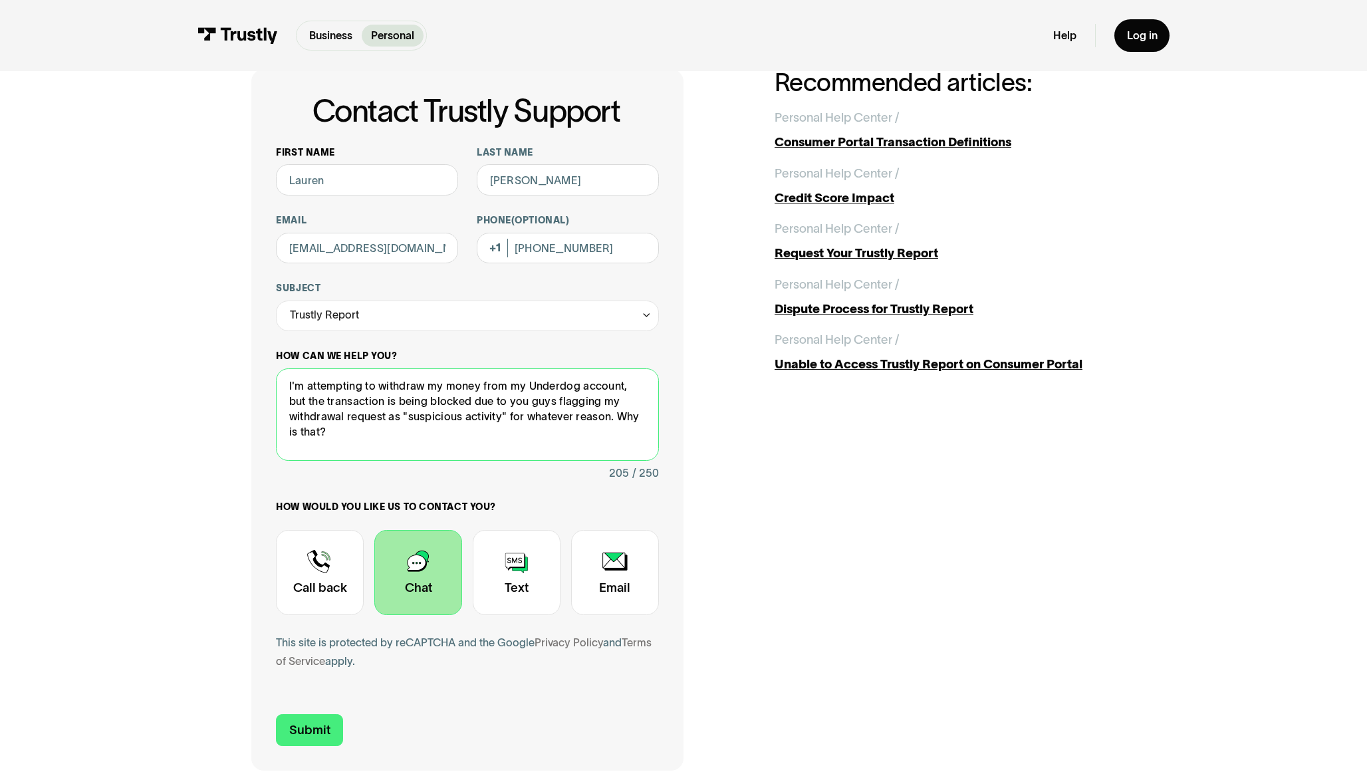
drag, startPoint x: 525, startPoint y: 384, endPoint x: 502, endPoint y: 390, distance: 23.4
click at [502, 390] on textarea "I'm attempting to withdraw my money from my Underdog account, but the transacti…" at bounding box center [467, 414] width 383 height 92
click at [574, 384] on textarea "I'm attempting to withdraw my money from Underdog account, but the transaction …" at bounding box center [467, 414] width 383 height 92
click at [591, 391] on textarea "I'm attempting to withdraw my money from Underdog, but the transaction is being…" at bounding box center [467, 414] width 383 height 92
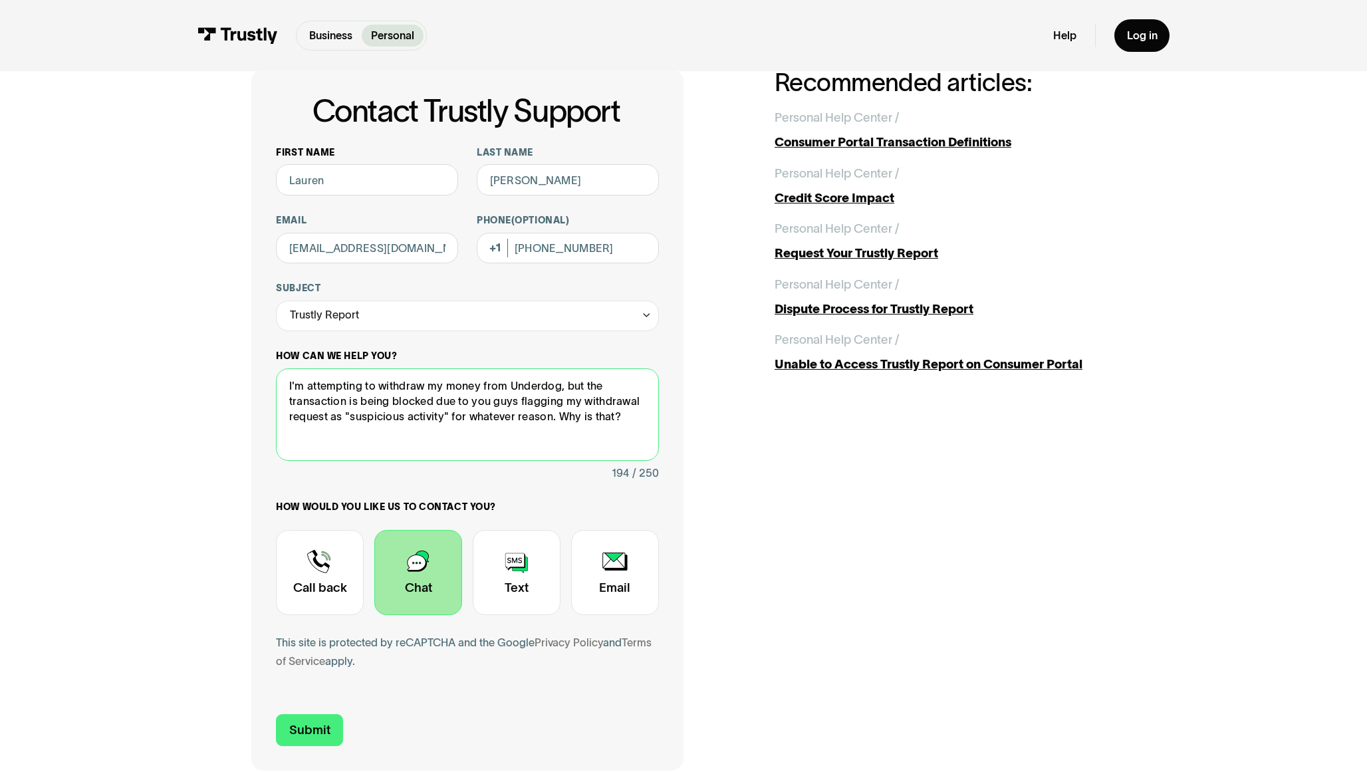
click at [591, 391] on textarea "I'm attempting to withdraw my money from Underdog, but the transaction is being…" at bounding box center [467, 414] width 383 height 92
drag, startPoint x: 287, startPoint y: 404, endPoint x: 359, endPoint y: 404, distance: 72.5
click at [359, 404] on textarea "I'm attempting to withdraw my money from Underdog, but it's transaction is bein…" at bounding box center [467, 414] width 383 height 92
drag, startPoint x: 332, startPoint y: 403, endPoint x: 406, endPoint y: 401, distance: 73.8
click at [406, 401] on textarea "I'm attempting to withdraw my money from Underdog, but it's being blocked due t…" at bounding box center [467, 414] width 383 height 92
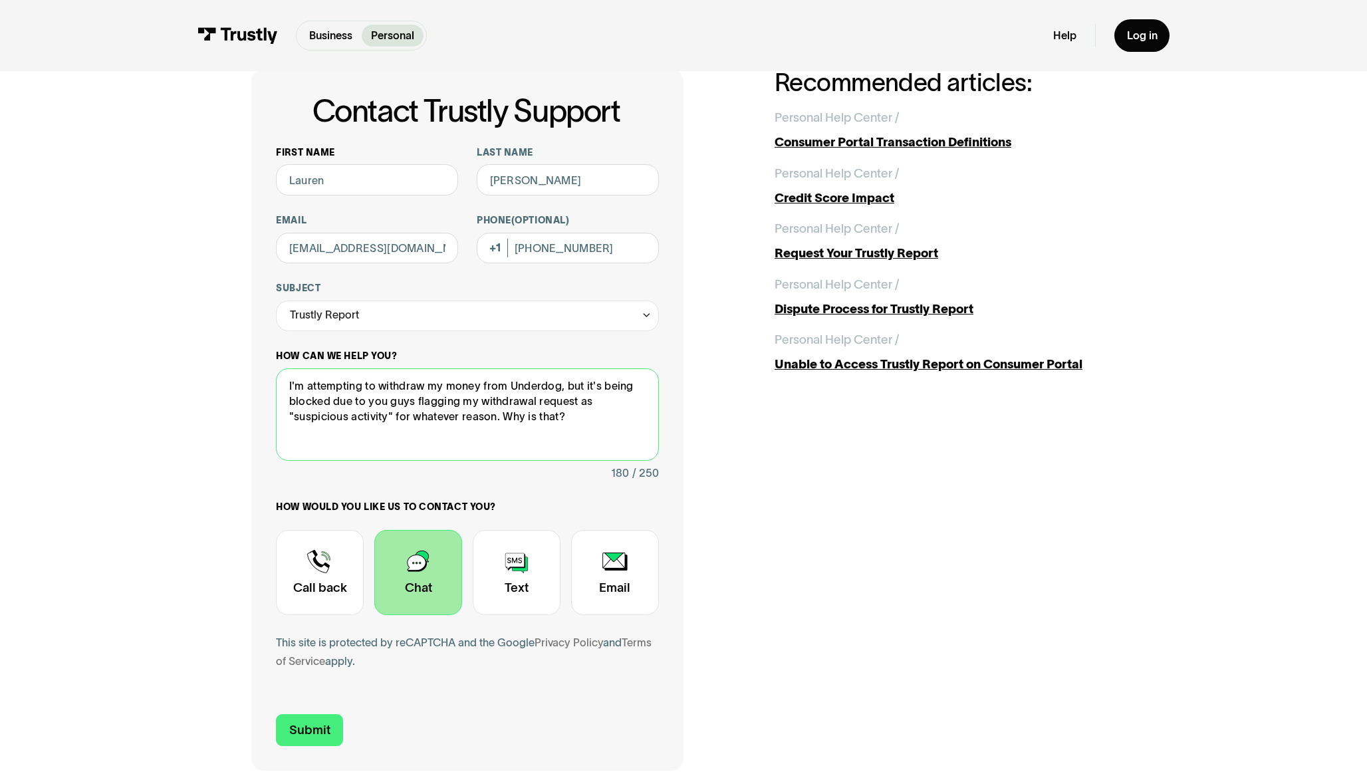
click at [406, 401] on textarea "I'm attempting to withdraw my money from Underdog, but it's being blocked due t…" at bounding box center [467, 414] width 383 height 92
drag, startPoint x: 369, startPoint y: 402, endPoint x: 412, endPoint y: 405, distance: 43.3
click at [412, 405] on textarea "I'm attempting to withdraw my money from Underdog, but it's being blocked due t…" at bounding box center [467, 414] width 383 height 92
drag, startPoint x: 444, startPoint y: 402, endPoint x: 559, endPoint y: 402, distance: 115.0
click at [559, 402] on textarea "I'm attempting to withdraw my money from Underdog, but it's being blocked due t…" at bounding box center [467, 414] width 383 height 92
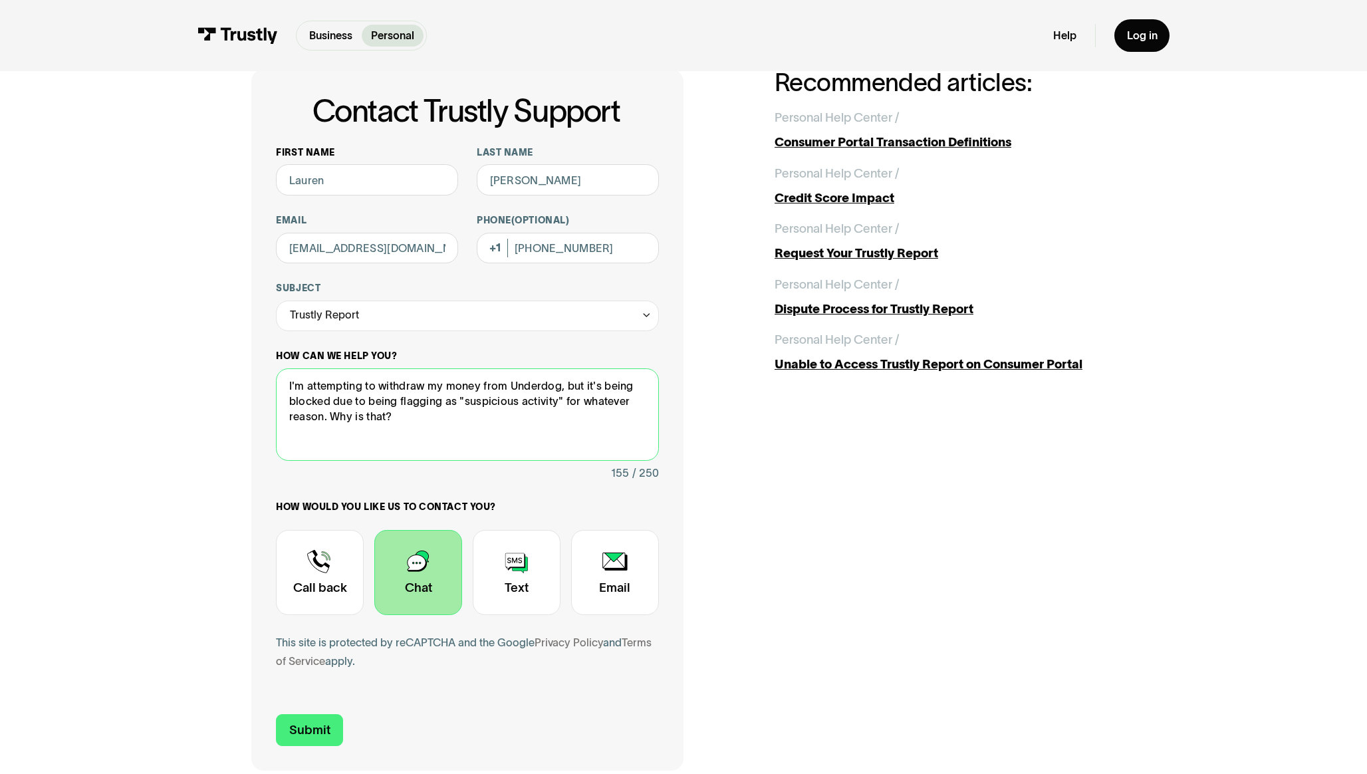
drag, startPoint x: 330, startPoint y: 415, endPoint x: 382, endPoint y: 419, distance: 52.7
click at [382, 419] on textarea "I'm attempting to withdraw my money from Underdog, but it's being blocked due t…" at bounding box center [467, 414] width 383 height 92
click at [384, 418] on textarea "I'm attempting to withdraw my money from Underdog, but it's being blocked due t…" at bounding box center [467, 414] width 383 height 92
click at [592, 420] on textarea "I'm attempting to withdraw my money from Underdog, but it's being blocked due t…" at bounding box center [467, 414] width 383 height 92
drag, startPoint x: 592, startPoint y: 420, endPoint x: 464, endPoint y: 417, distance: 128.4
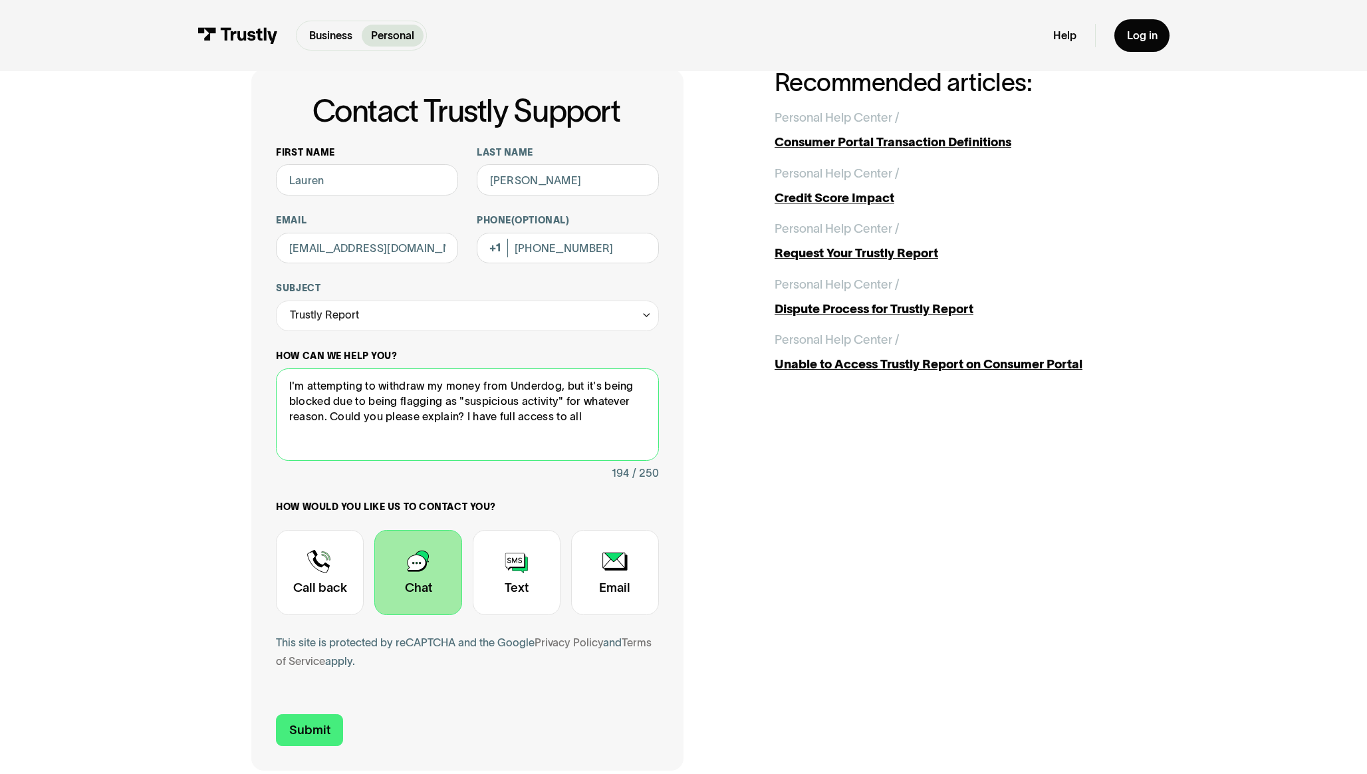
click at [464, 417] on textarea "I'm attempting to withdraw my money from Underdog, but it's being blocked due t…" at bounding box center [467, 414] width 383 height 92
drag, startPoint x: 455, startPoint y: 432, endPoint x: 465, endPoint y: 420, distance: 15.6
click at [465, 420] on textarea "I'm attempting to withdraw my money from Underdog, but it's being blocked due t…" at bounding box center [467, 414] width 383 height 92
click at [507, 418] on textarea "I'm attempting to withdraw my money from Underdog, but it's being blocked due t…" at bounding box center [467, 414] width 383 height 92
click at [469, 444] on textarea "I'm attempting to withdraw my money from Underdog, but it's being blocked due t…" at bounding box center [467, 414] width 383 height 92
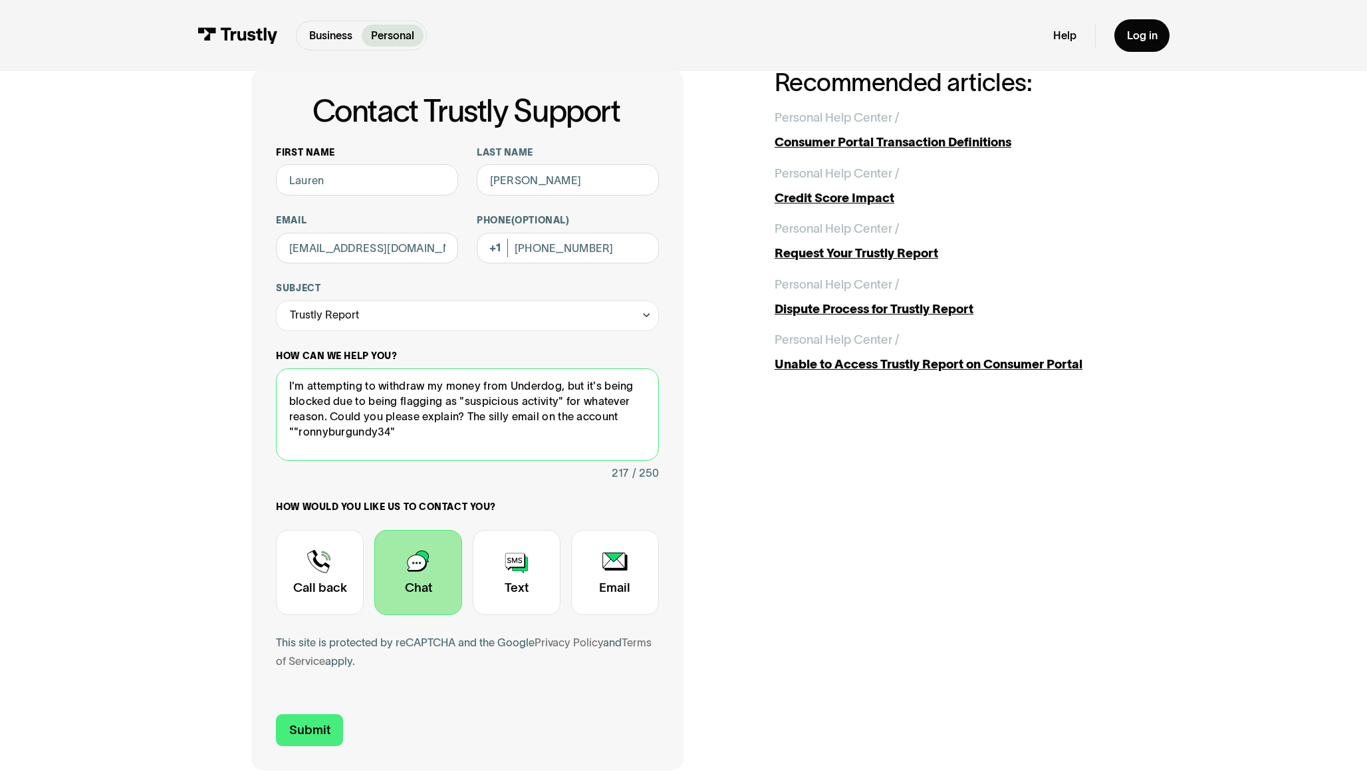
click at [299, 430] on textarea "I'm attempting to withdraw my money from Underdog, but it's being blocked due t…" at bounding box center [467, 414] width 383 height 92
click at [402, 442] on textarea "I'm attempting to withdraw my money from Underdog, but it's being blocked due t…" at bounding box center [467, 414] width 383 height 92
click at [411, 435] on textarea "I'm attempting to withdraw my money from Underdog, but it's being blocked due t…" at bounding box center [467, 414] width 383 height 92
click at [455, 428] on textarea "I'm attempting to withdraw my money from Underdog, but it's being blocked due t…" at bounding box center [467, 414] width 383 height 92
click at [408, 434] on textarea "I'm attempting to withdraw my money from Underdog, but it's being blocked due t…" at bounding box center [467, 414] width 383 height 92
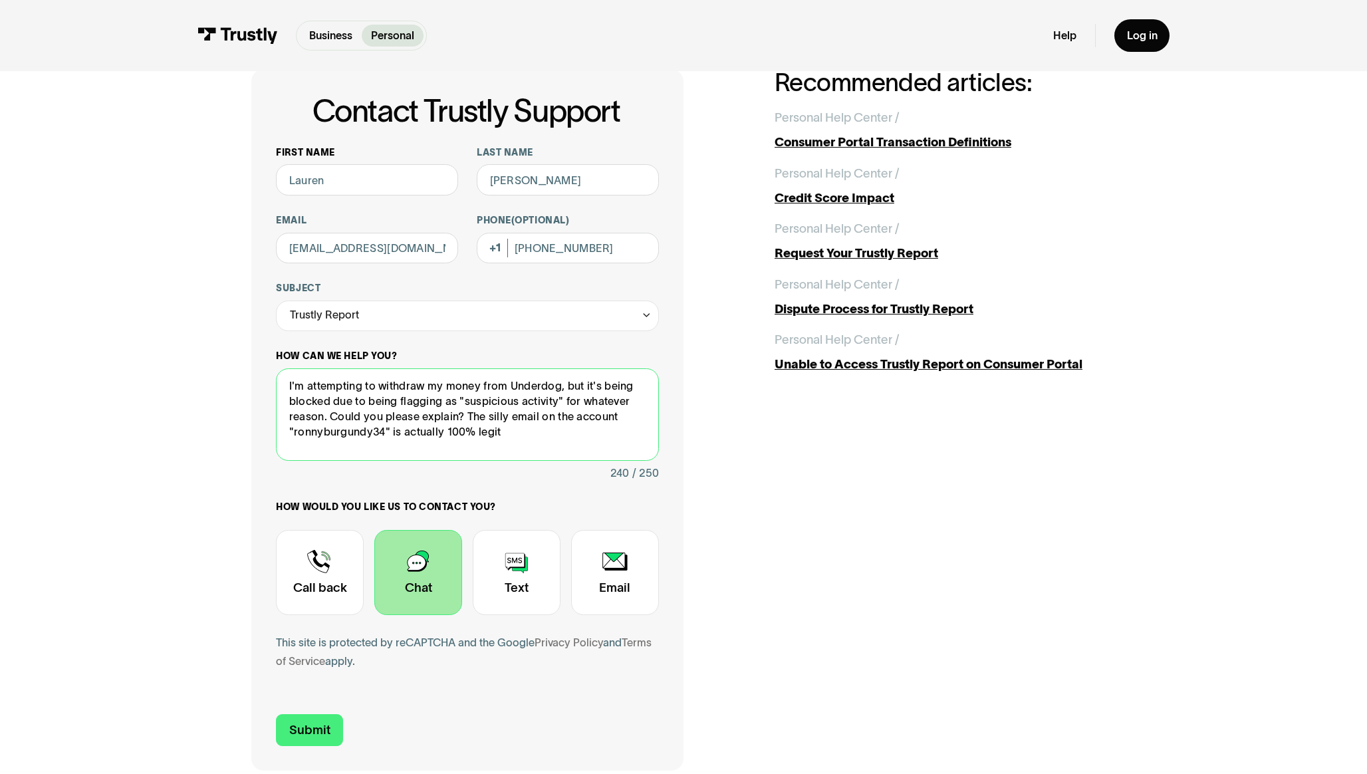
click at [408, 434] on textarea "I'm attempting to withdraw my money from Underdog, but it's being blocked due t…" at bounding box center [467, 414] width 383 height 92
click at [473, 430] on textarea "I'm attempting to withdraw my money from Underdog, but it's being blocked due t…" at bounding box center [467, 414] width 383 height 92
drag, startPoint x: 378, startPoint y: 388, endPoint x: 308, endPoint y: 390, distance: 70.5
click at [308, 390] on textarea "I'm attempting to withdraw my money from Underdog, but it's being blocked due t…" at bounding box center [467, 414] width 383 height 92
click at [533, 433] on textarea "I'm want to withdraw my money from Underdog, but it's being blocked due to bein…" at bounding box center [467, 414] width 383 height 92
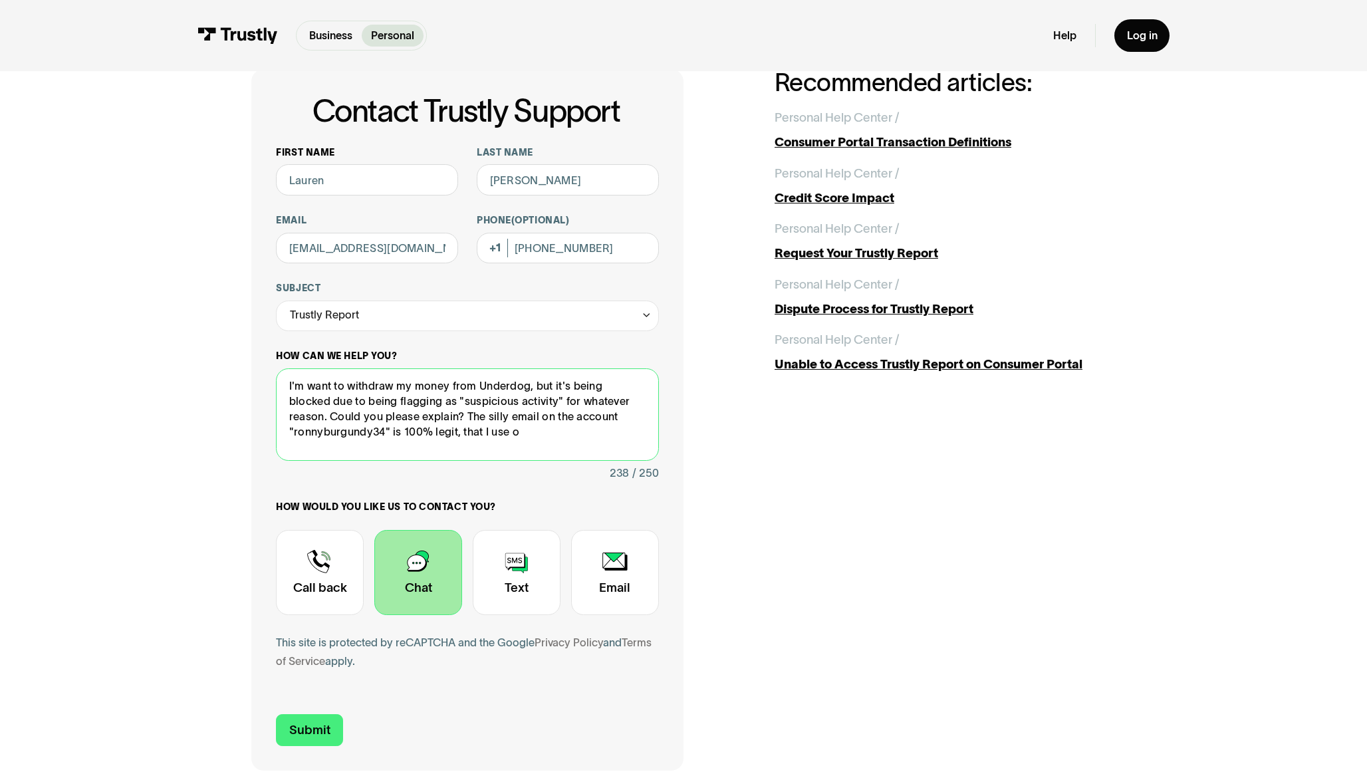
click at [432, 432] on textarea "I'm want to withdraw my money from Underdog, but it's being blocked due to bein…" at bounding box center [467, 414] width 383 height 92
drag, startPoint x: 484, startPoint y: 433, endPoint x: 549, endPoint y: 438, distance: 64.7
click at [549, 438] on textarea "I'm want to withdraw my money from Underdog, but it's being blocked due to bein…" at bounding box center [467, 414] width 383 height 92
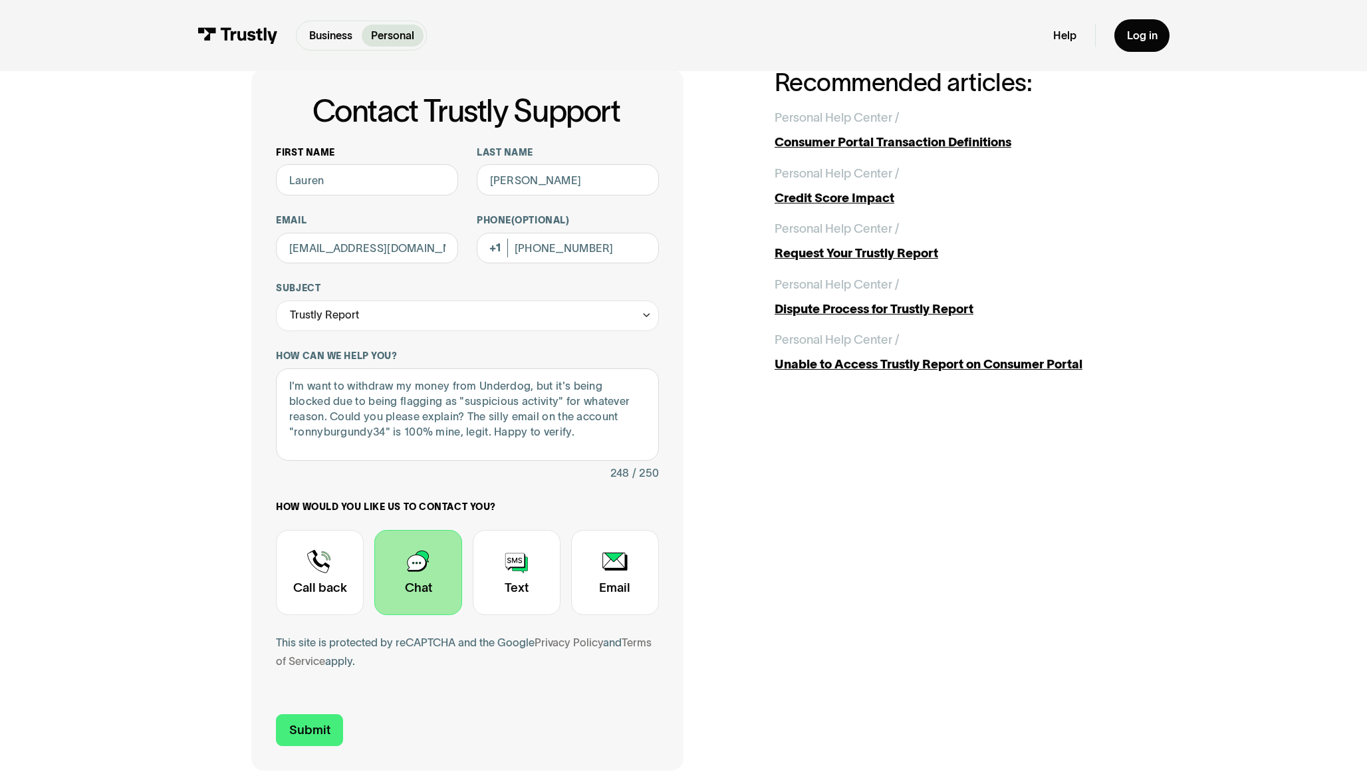
click at [553, 499] on div "**********" at bounding box center [467, 417] width 383 height 543
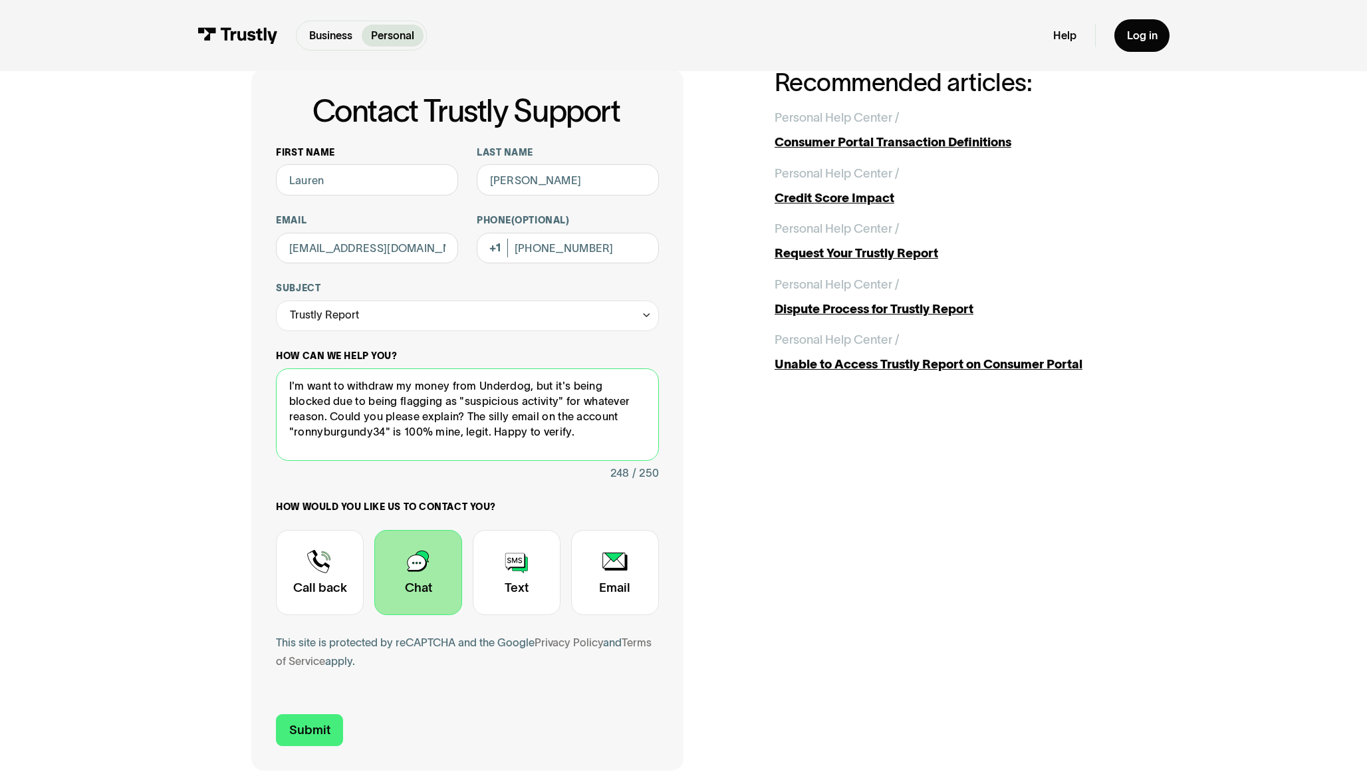
click at [451, 416] on textarea "I'm want to withdraw my money from Underdog, but it's being blocked due to bein…" at bounding box center [467, 414] width 383 height 92
click at [477, 419] on textarea "I'm want to withdraw my money from Underdog, but it's being blocked due to bein…" at bounding box center [467, 414] width 383 height 92
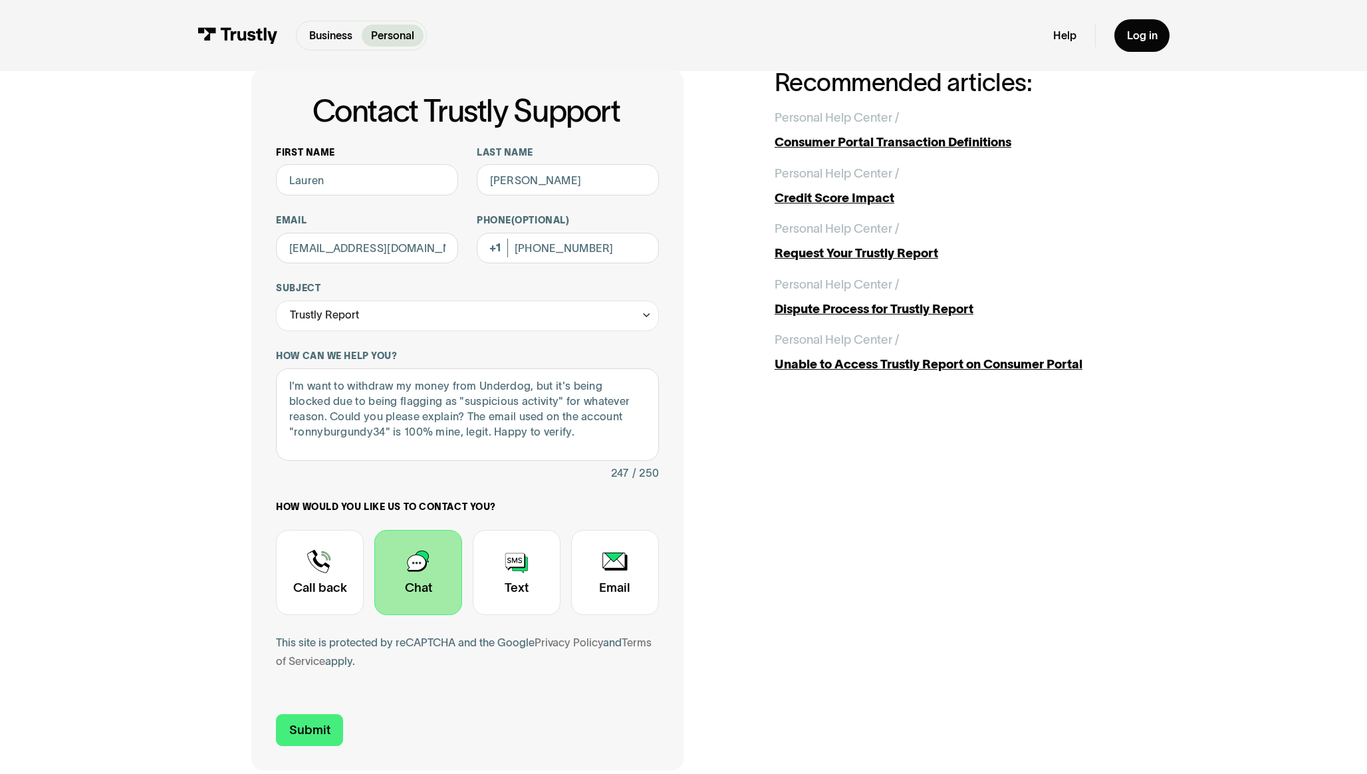
click at [565, 491] on div "**********" at bounding box center [467, 417] width 383 height 543
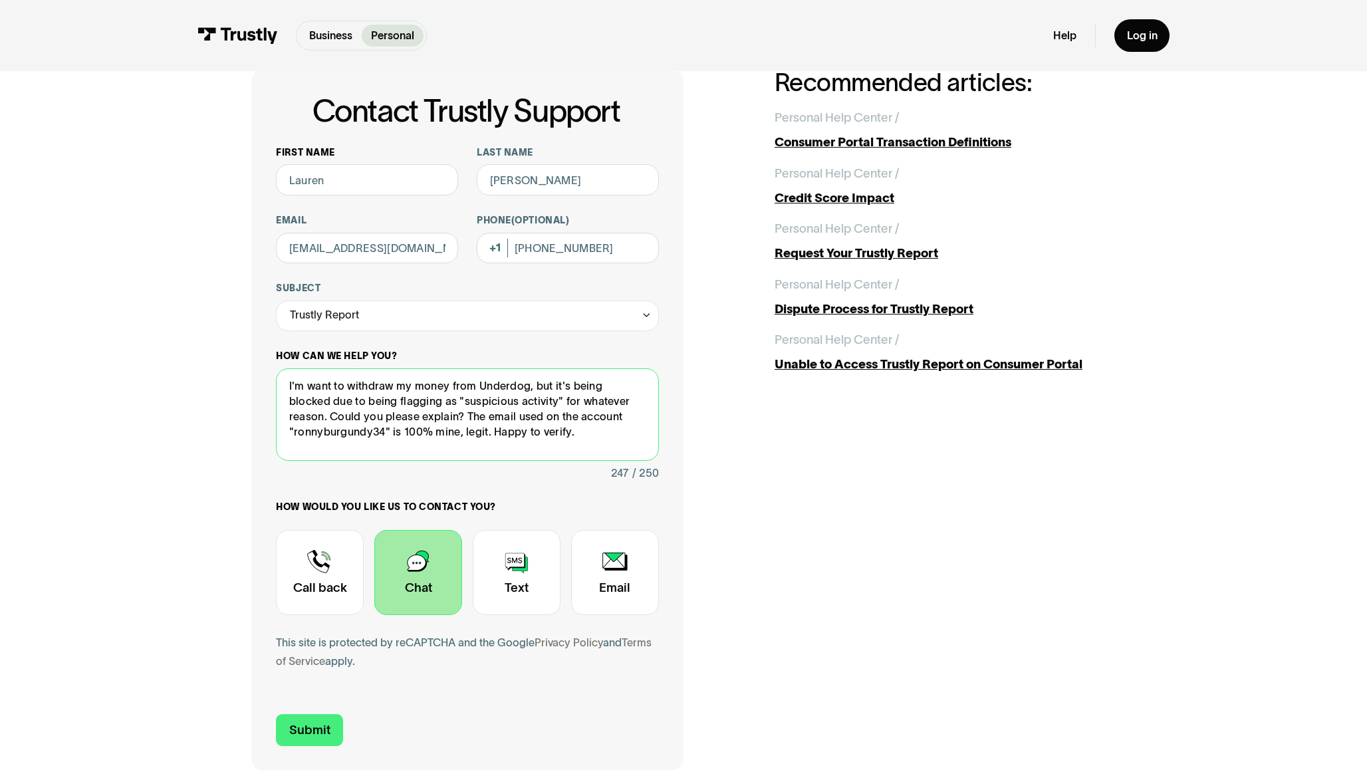
click at [484, 421] on textarea "I'm want to withdraw my money from Underdog, but it's being blocked due to bein…" at bounding box center [467, 414] width 383 height 92
click at [446, 418] on textarea "I'm want to withdraw my money from Underdog, but it's being blocked due to bein…" at bounding box center [467, 414] width 383 height 92
type textarea "I'm want to withdraw my money from Underdog, but it's being blocked due to bein…"
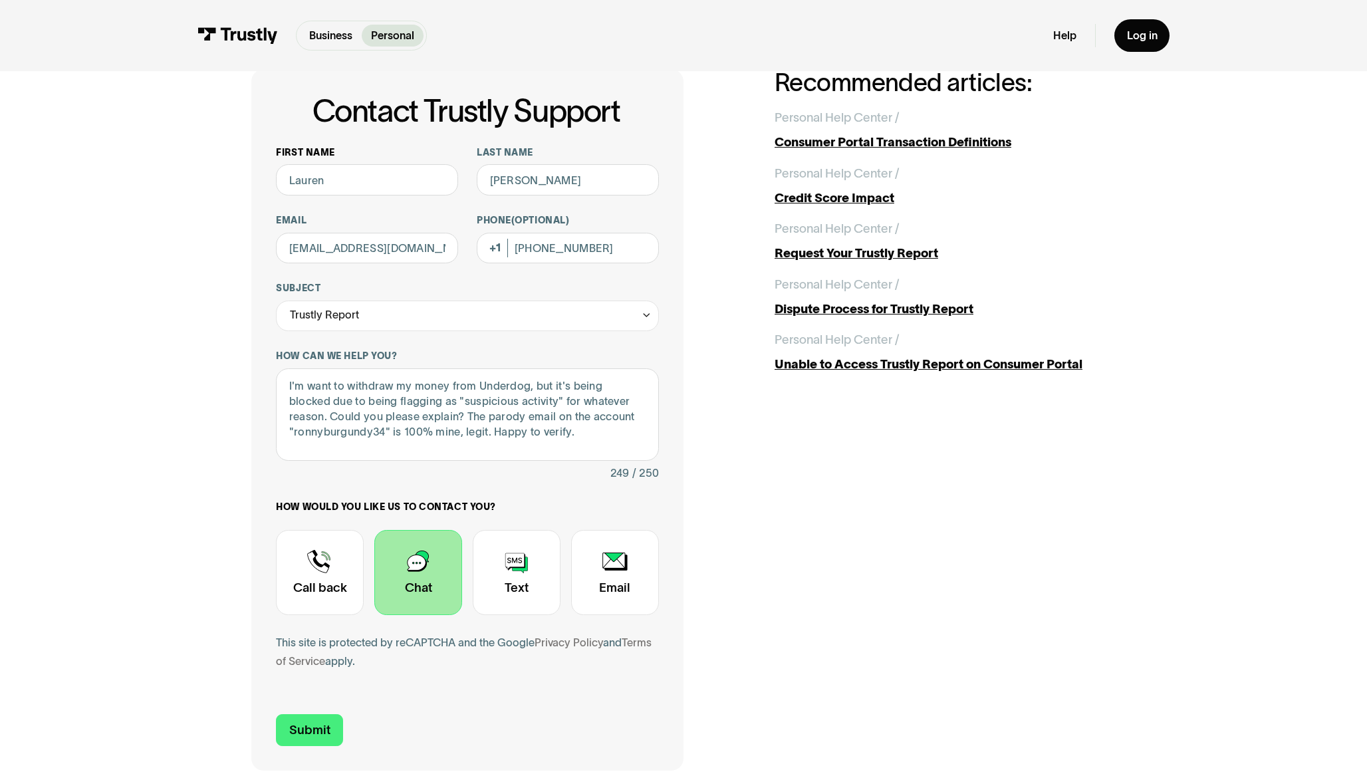
click at [535, 497] on div "**********" at bounding box center [467, 417] width 383 height 543
click at [436, 469] on div "249 / 250" at bounding box center [467, 473] width 383 height 19
click at [313, 730] on input "Submit" at bounding box center [309, 730] width 67 height 32
type input "[PHONE_NUMBER]"
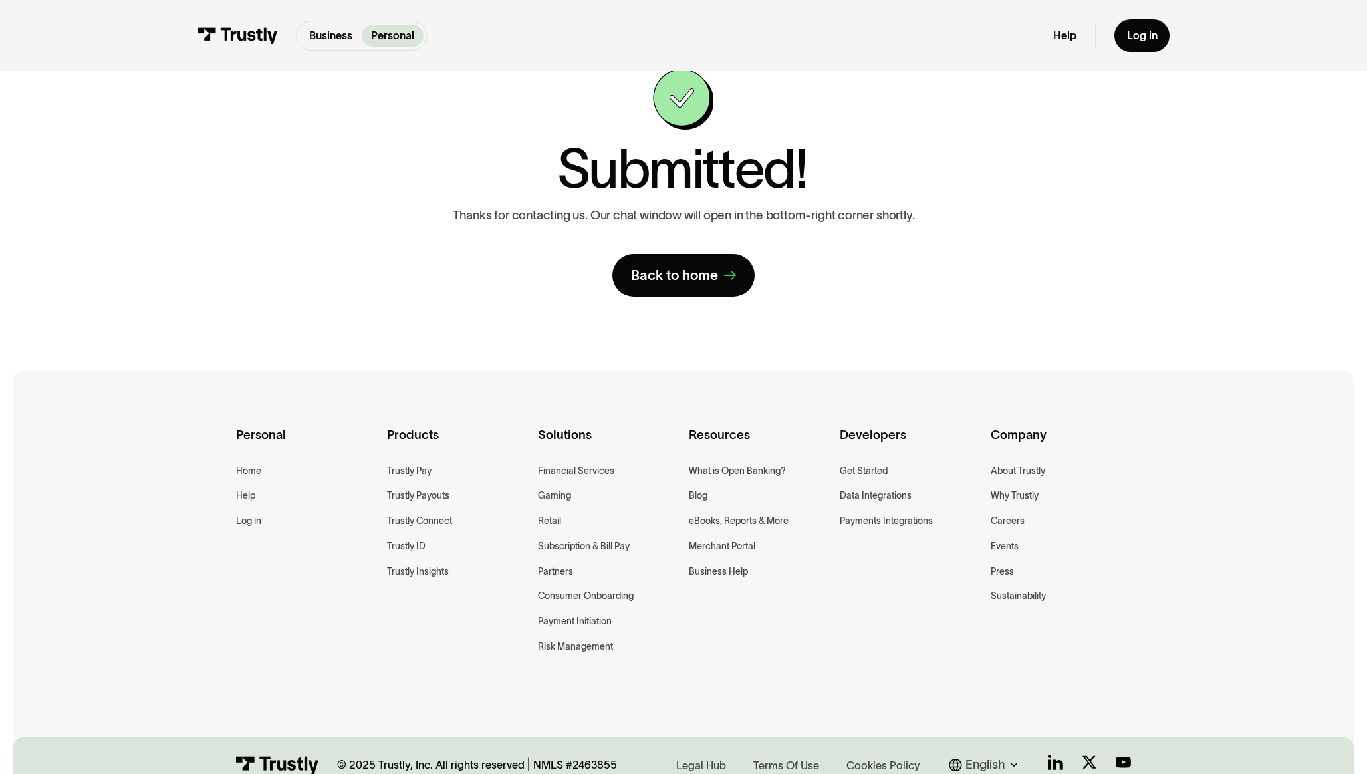
scroll to position [0, 0]
